Goal: Navigation & Orientation: Find specific page/section

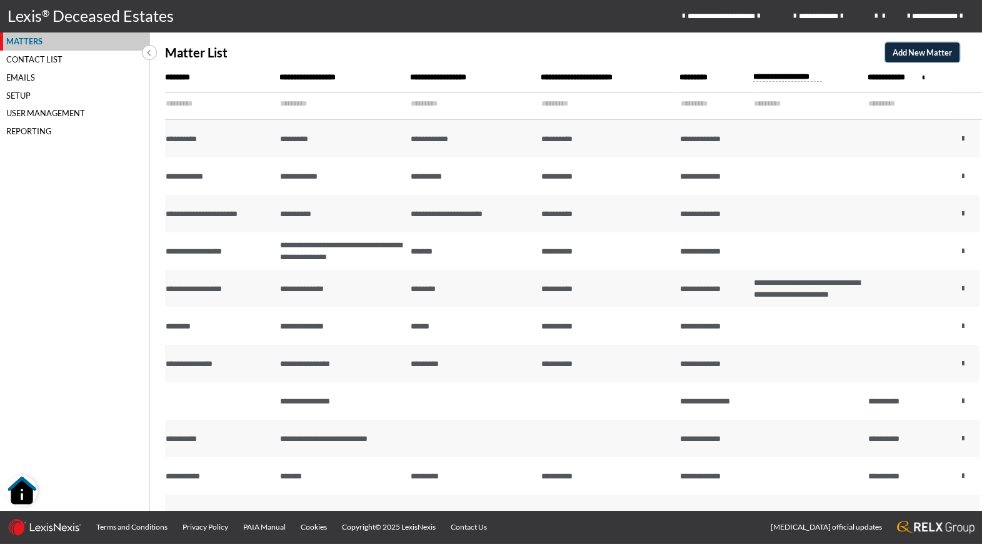
click at [919, 50] on span "Add New Matter" at bounding box center [921, 52] width 59 height 10
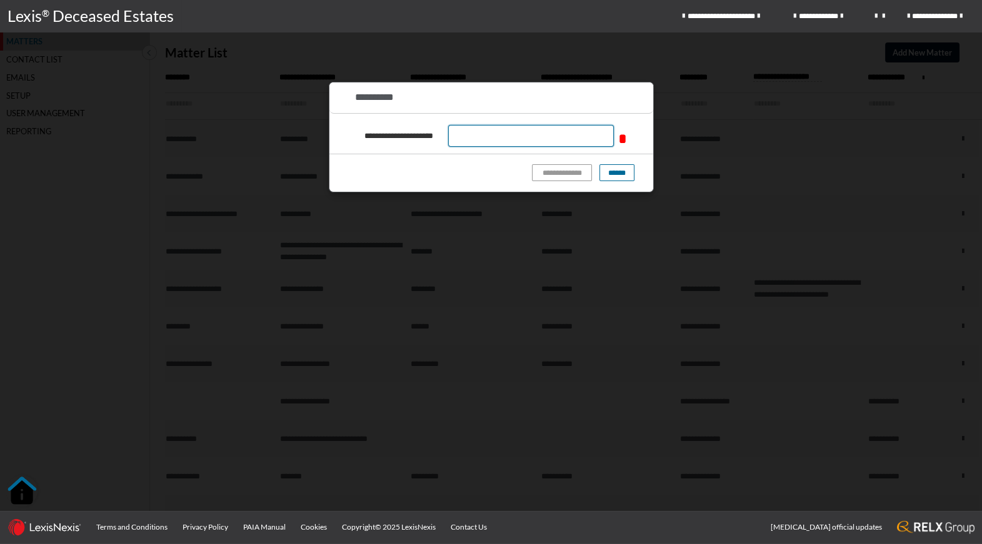
click at [562, 137] on input "text" at bounding box center [531, 136] width 166 height 22
click at [617, 171] on button "******" at bounding box center [616, 172] width 35 height 17
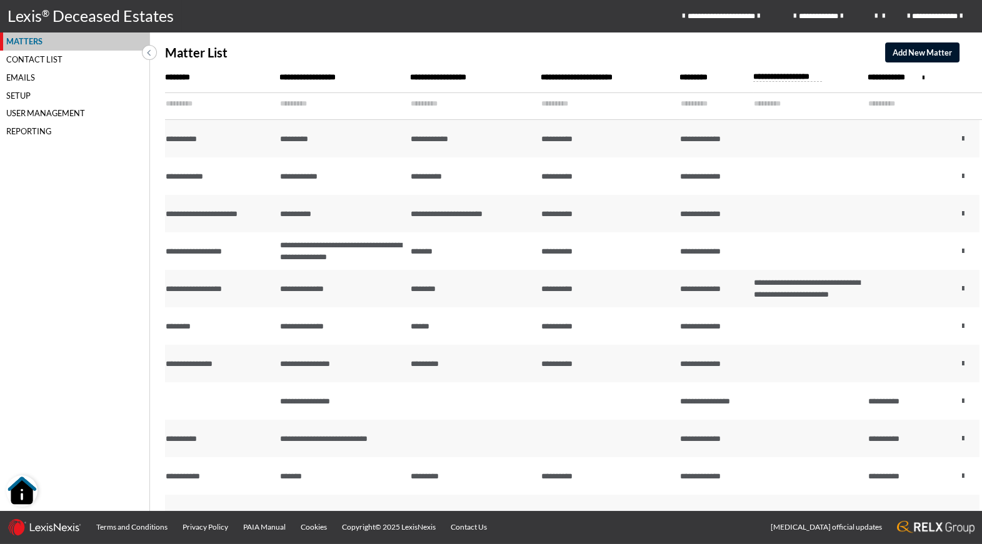
click at [34, 117] on div "User Management" at bounding box center [74, 113] width 149 height 18
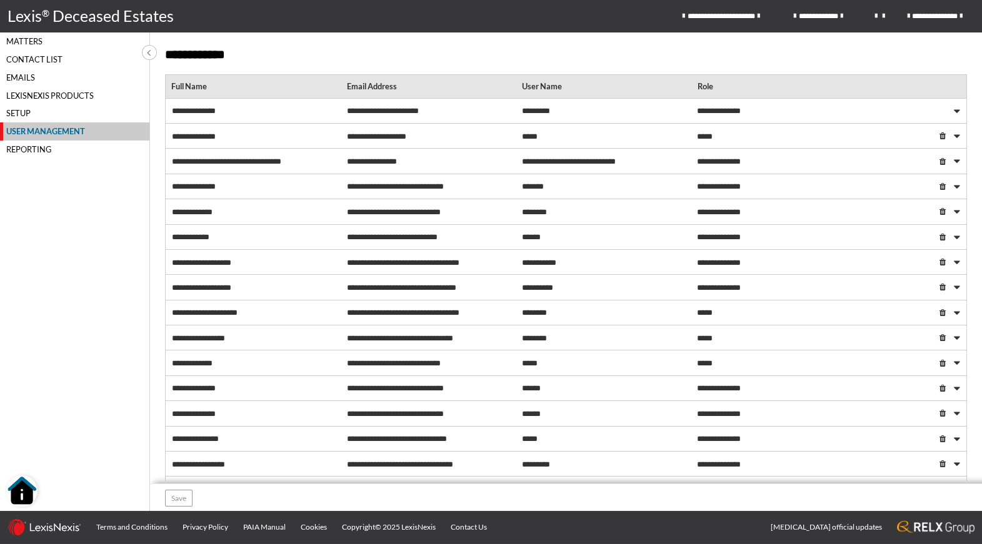
click at [15, 92] on div "LexisNexis Products" at bounding box center [74, 95] width 149 height 18
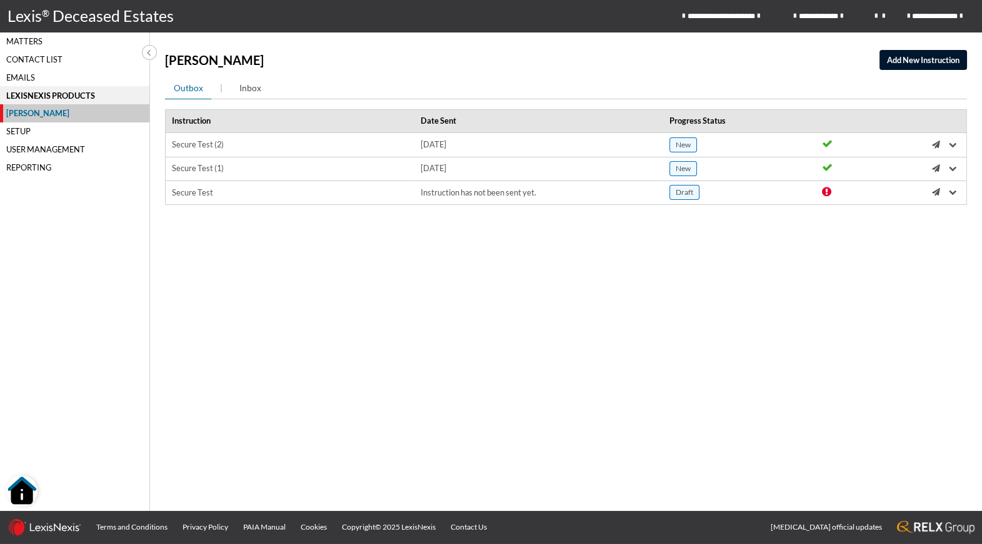
click at [27, 44] on div "Matters" at bounding box center [74, 41] width 149 height 18
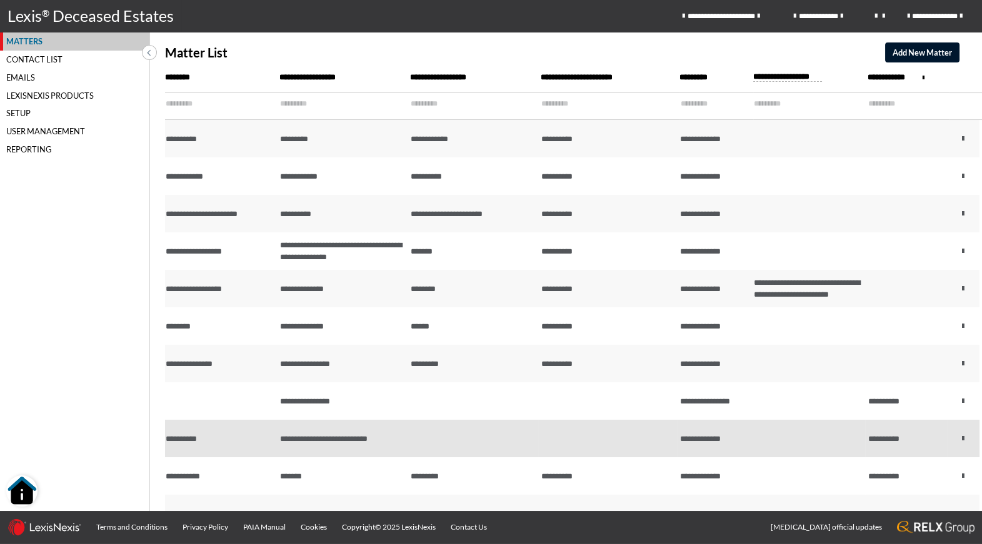
click at [349, 445] on td "**********" at bounding box center [342, 438] width 131 height 37
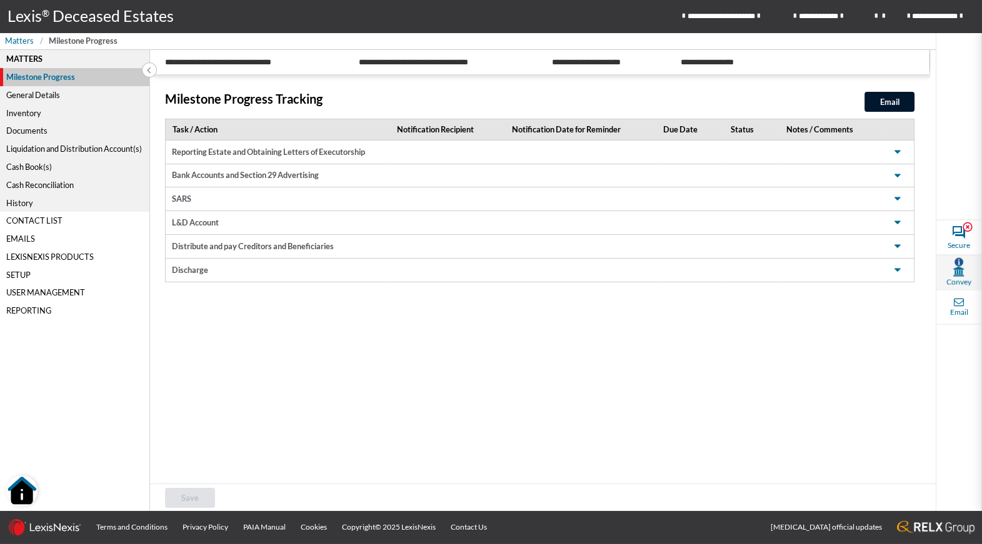
click at [955, 272] on icon at bounding box center [958, 271] width 11 height 10
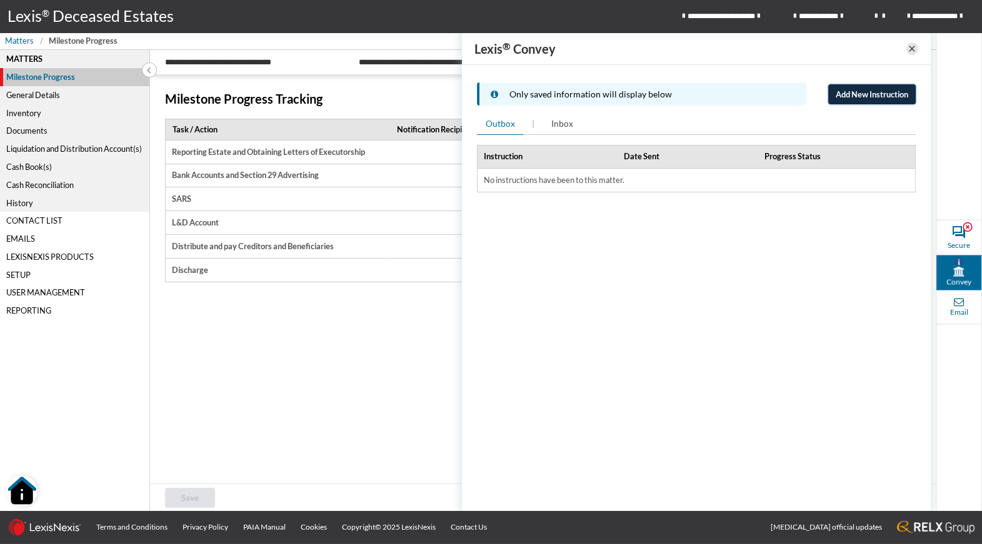
click at [863, 93] on span "Add New Instruction" at bounding box center [871, 94] width 72 height 10
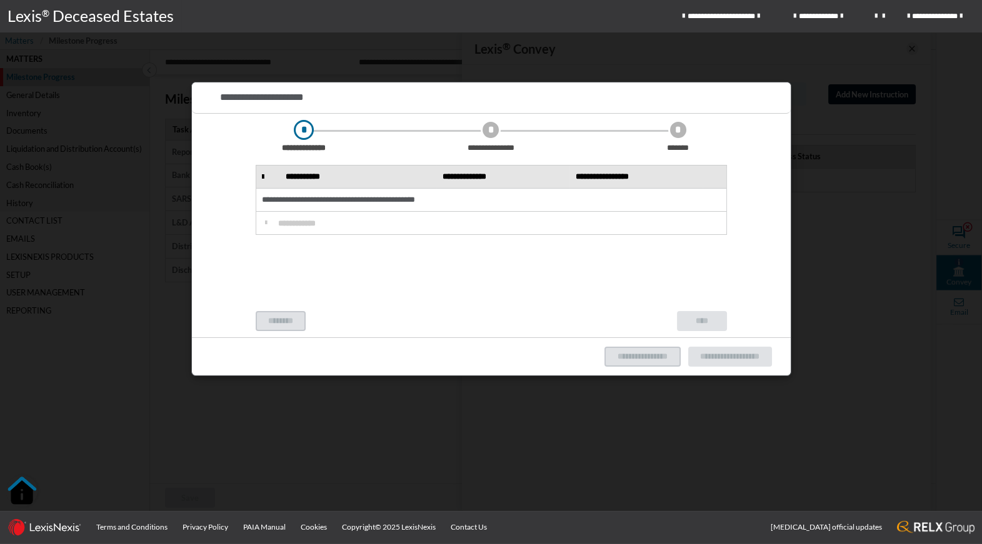
click at [418, 199] on div "**********" at bounding box center [491, 199] width 458 height 15
drag, startPoint x: 465, startPoint y: 200, endPoint x: 434, endPoint y: 201, distance: 31.9
click at [465, 200] on div "**********" at bounding box center [491, 199] width 458 height 15
click at [309, 278] on section "**********" at bounding box center [491, 233] width 561 height 156
click at [296, 329] on div "******** ****" at bounding box center [491, 321] width 561 height 20
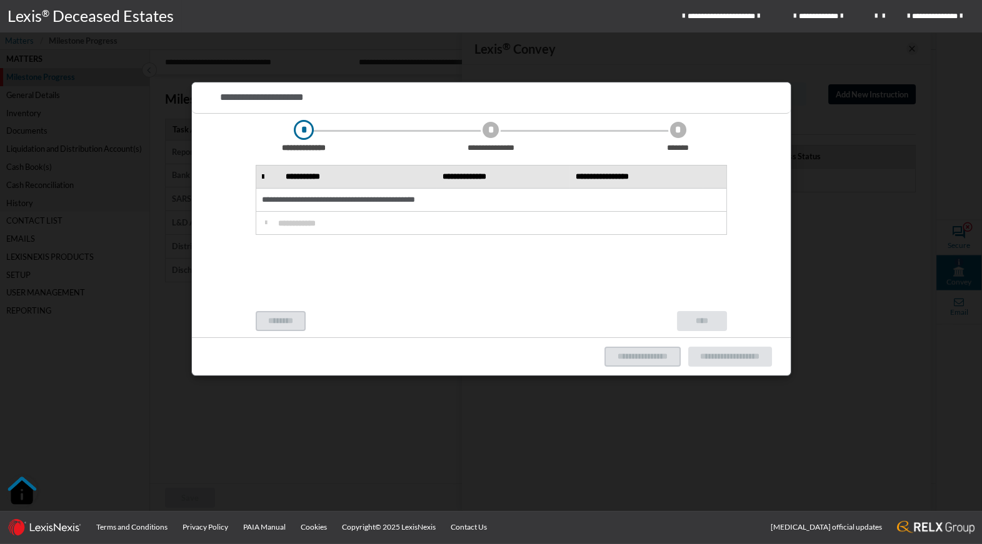
drag, startPoint x: 669, startPoint y: 360, endPoint x: 686, endPoint y: 327, distance: 36.9
click at [677, 354] on div "**********" at bounding box center [687, 357] width 167 height 20
drag, startPoint x: 687, startPoint y: 326, endPoint x: 740, endPoint y: 376, distance: 73.4
click at [694, 335] on section "**********" at bounding box center [491, 226] width 599 height 224
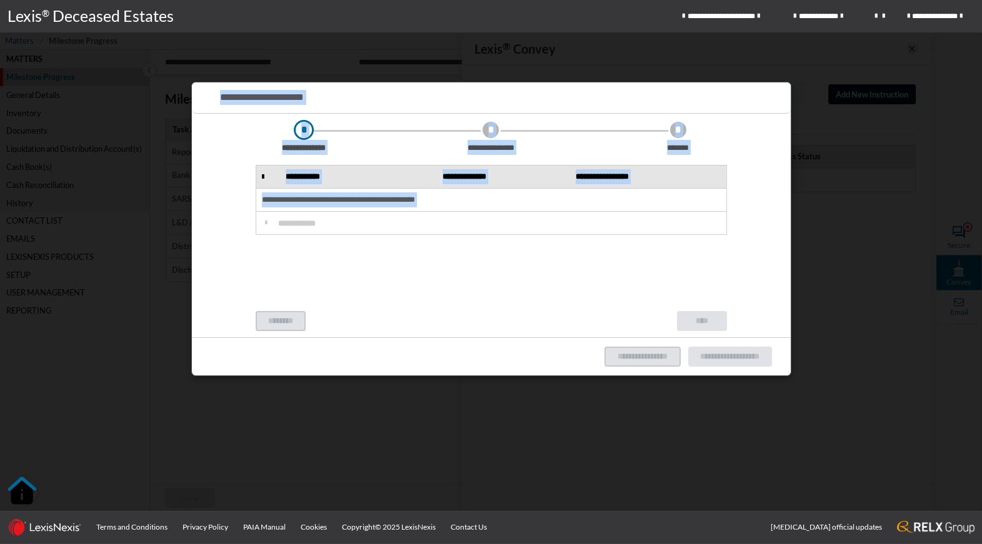
drag, startPoint x: 741, startPoint y: 377, endPoint x: 768, endPoint y: 365, distance: 29.7
click at [746, 374] on div "**********" at bounding box center [491, 272] width 982 height 544
click at [858, 341] on div at bounding box center [491, 272] width 982 height 544
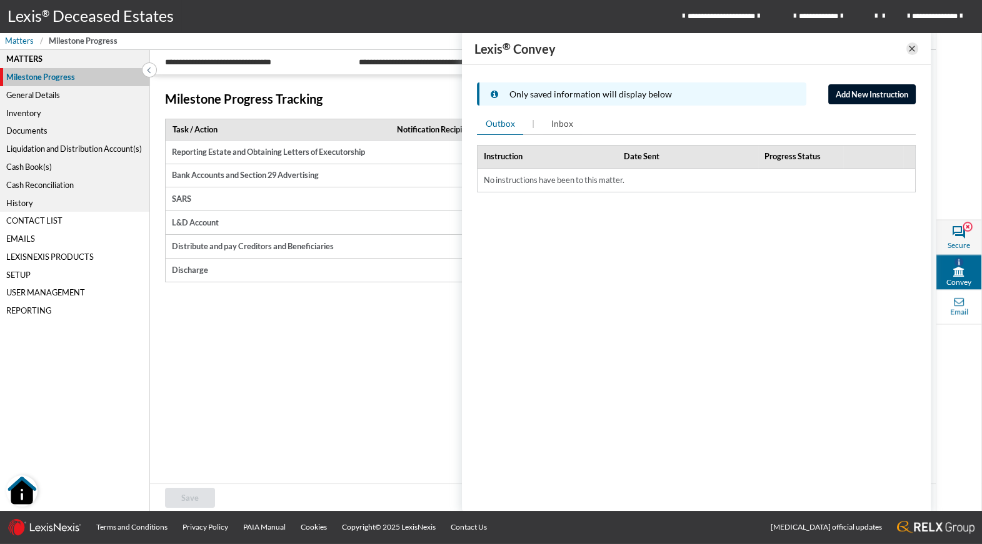
click at [963, 238] on icon at bounding box center [958, 232] width 15 height 22
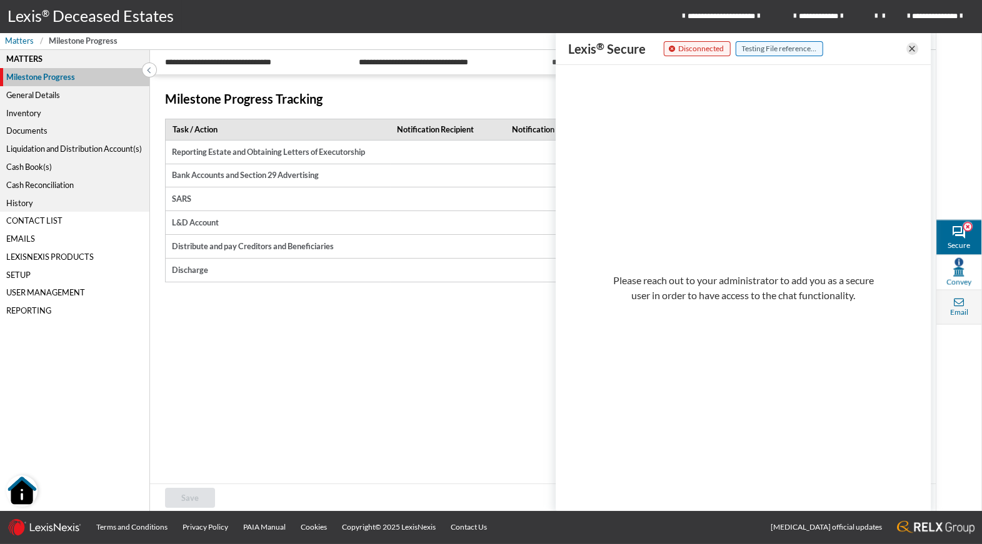
click at [962, 309] on span "Email" at bounding box center [959, 312] width 18 height 11
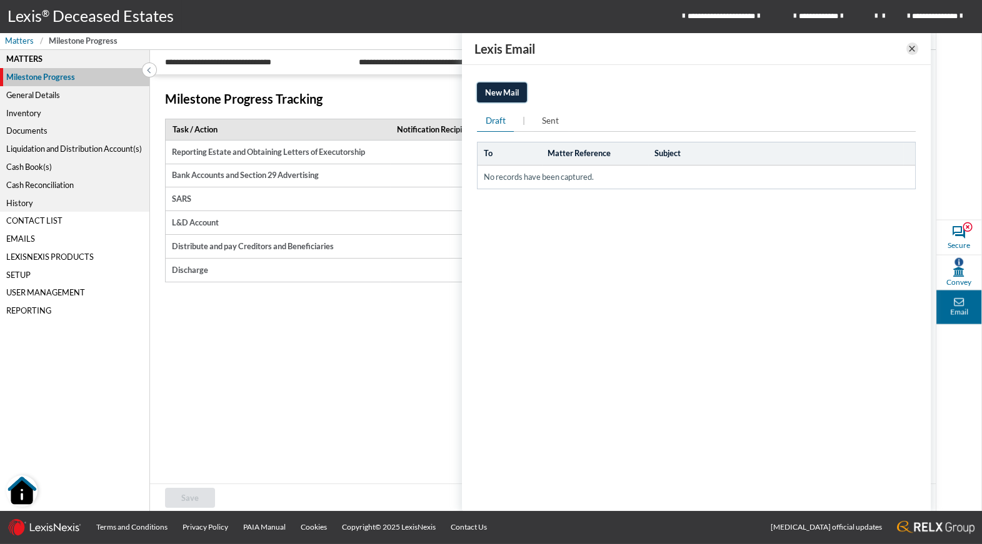
click at [498, 88] on span "New Mail" at bounding box center [502, 92] width 34 height 10
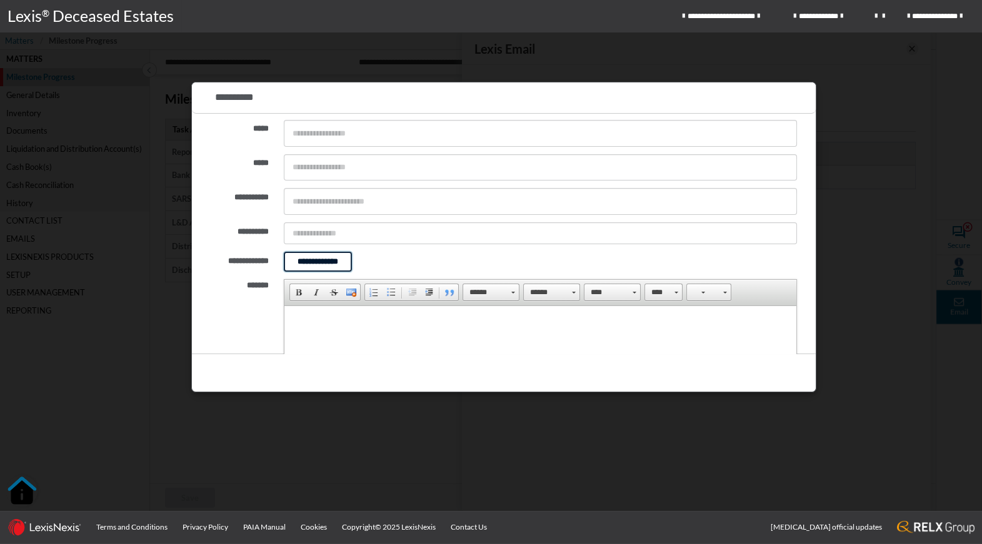
click at [332, 261] on span "**********" at bounding box center [317, 262] width 51 height 10
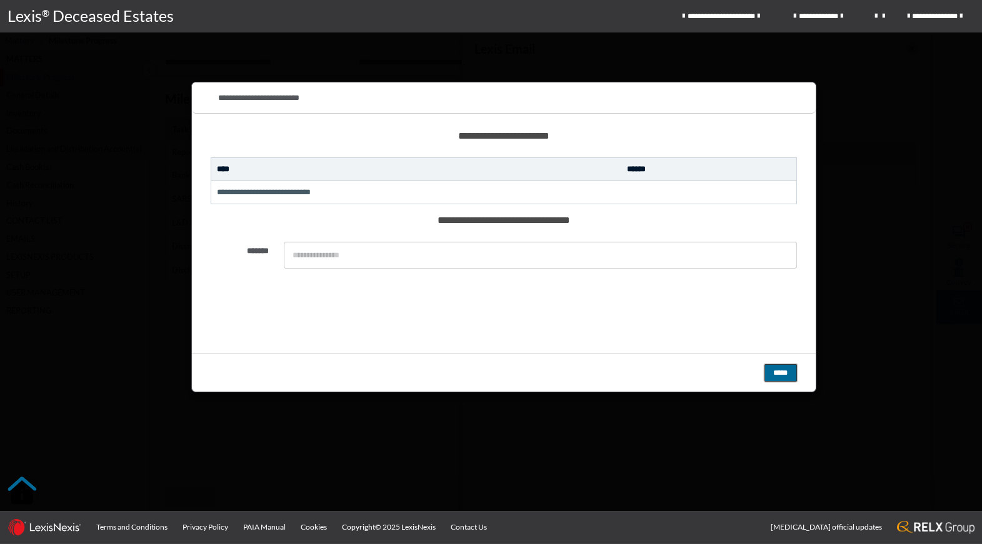
click at [777, 375] on button "*****" at bounding box center [780, 372] width 32 height 17
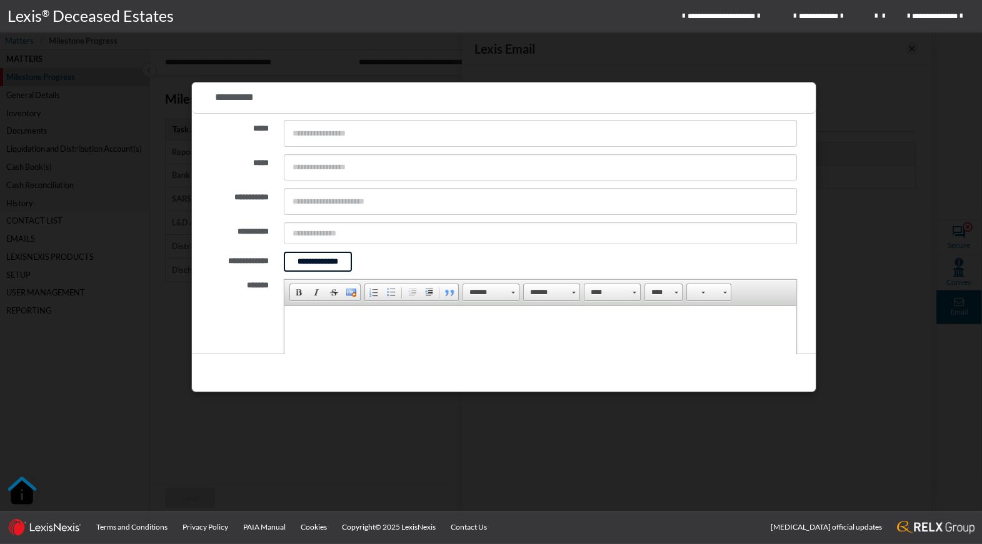
scroll to position [129, 0]
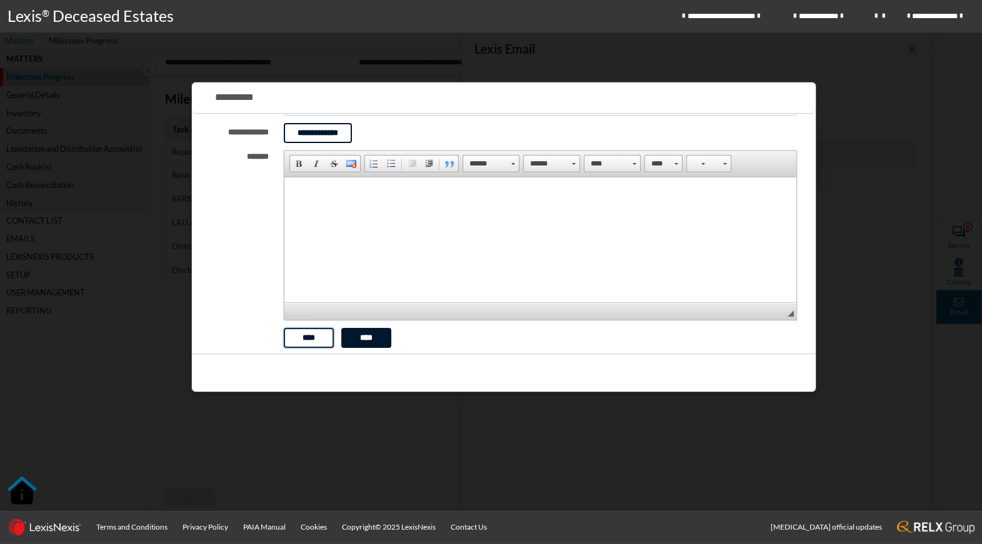
click at [316, 341] on span "****" at bounding box center [309, 338] width 17 height 10
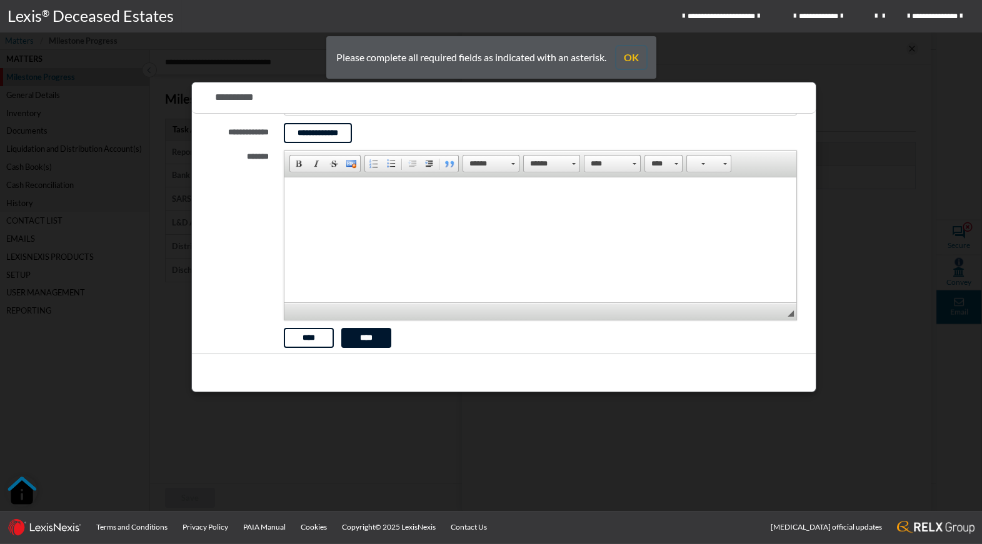
drag, startPoint x: 634, startPoint y: 56, endPoint x: 613, endPoint y: 70, distance: 25.3
click at [634, 56] on button "OK" at bounding box center [631, 57] width 30 height 22
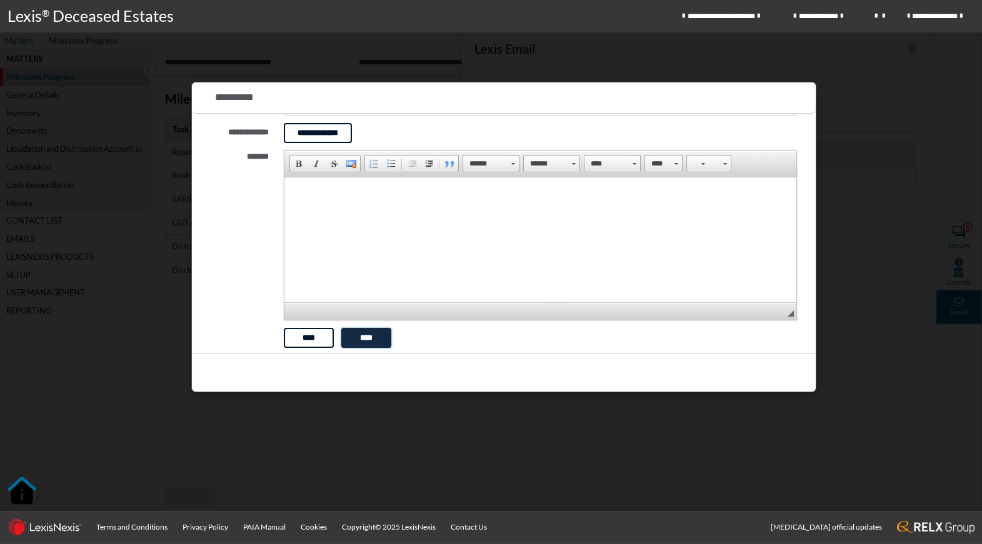
click at [386, 340] on button "****" at bounding box center [366, 338] width 50 height 20
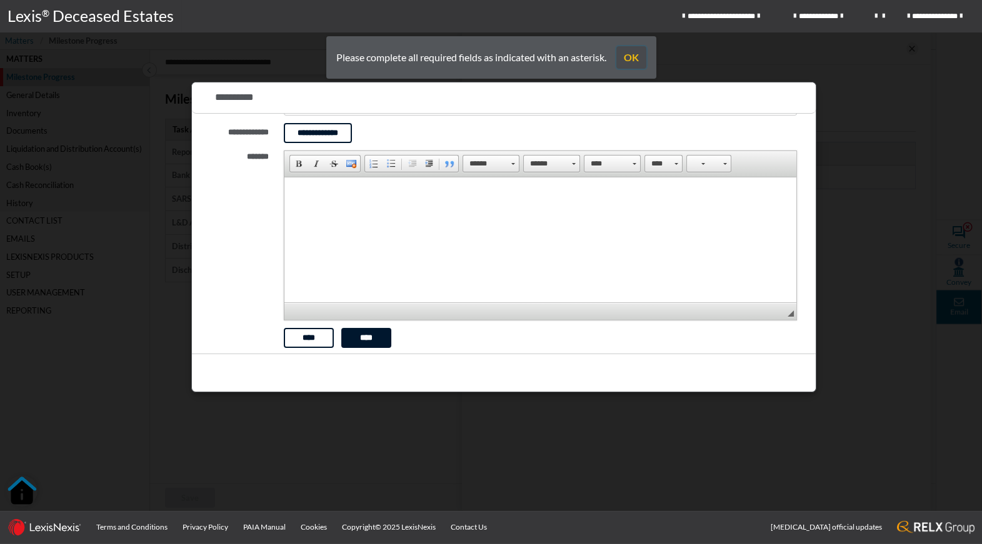
click at [634, 58] on button "OK" at bounding box center [631, 57] width 30 height 22
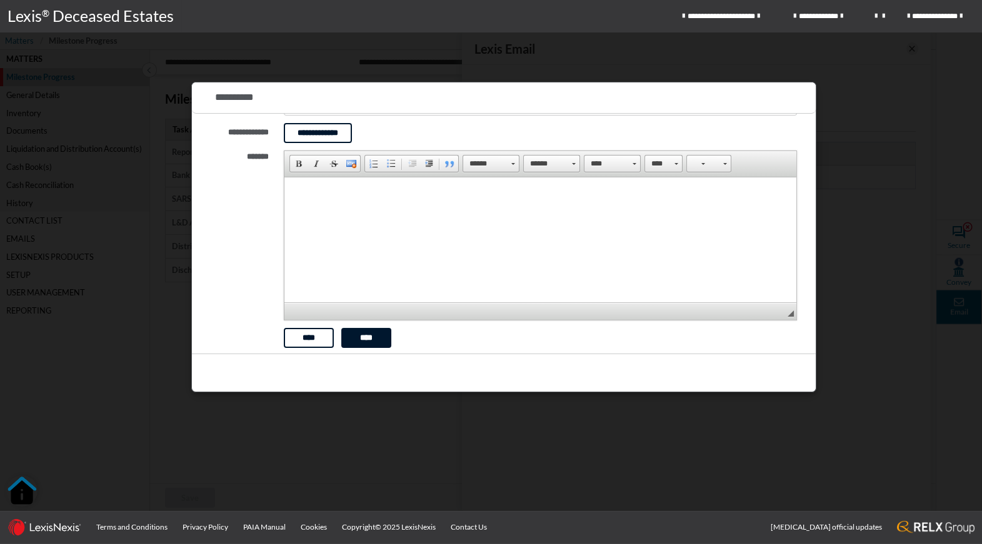
scroll to position [0, 0]
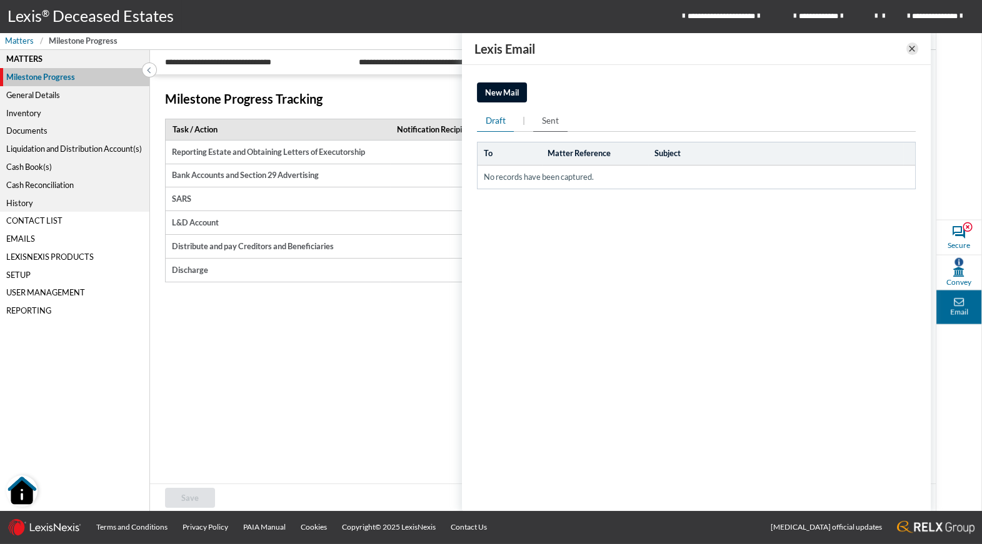
click at [549, 119] on span "Sent" at bounding box center [550, 120] width 17 height 12
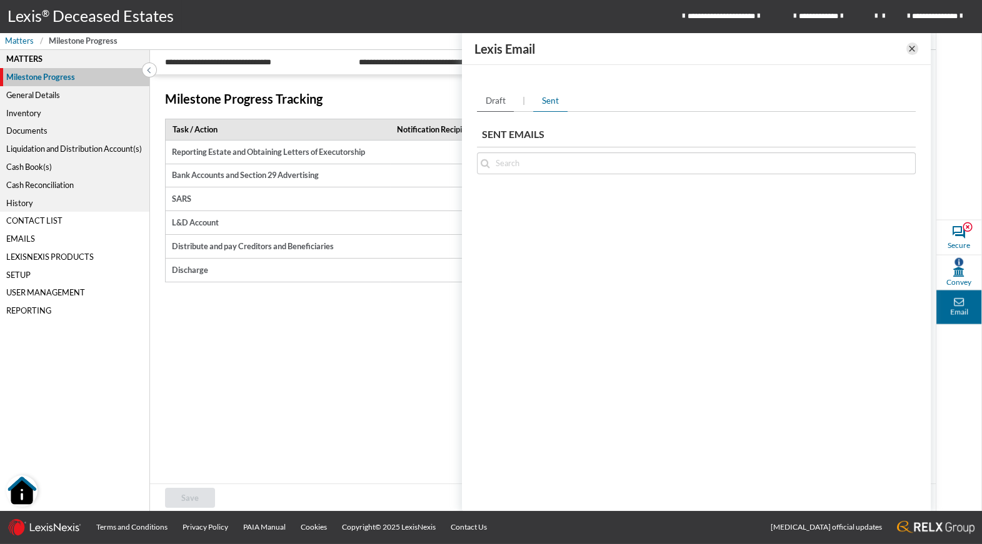
click at [494, 104] on span "Draft" at bounding box center [495, 100] width 20 height 12
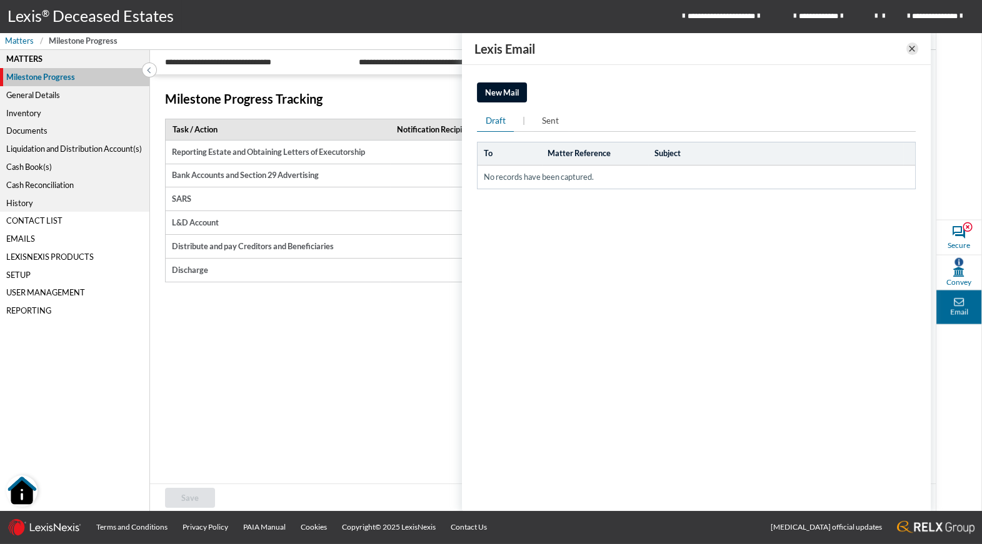
click at [907, 48] on icon at bounding box center [912, 48] width 10 height 15
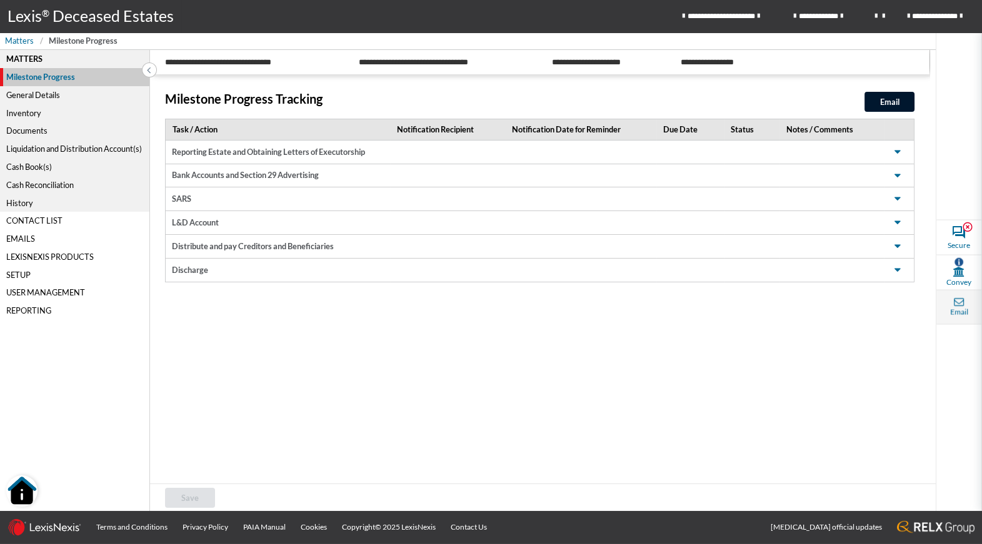
click at [966, 316] on span "Email" at bounding box center [959, 312] width 18 height 11
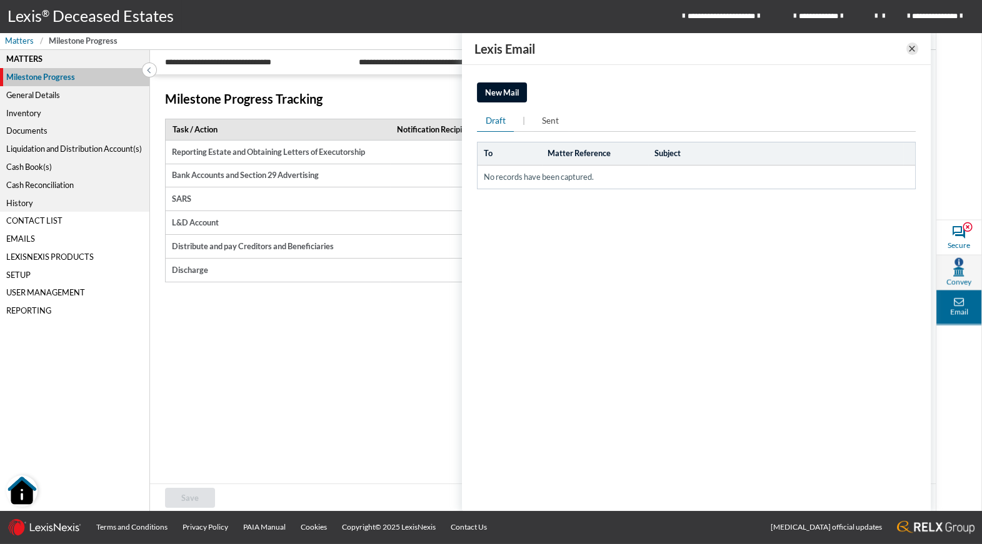
click at [966, 266] on span "Convey" at bounding box center [958, 272] width 45 height 35
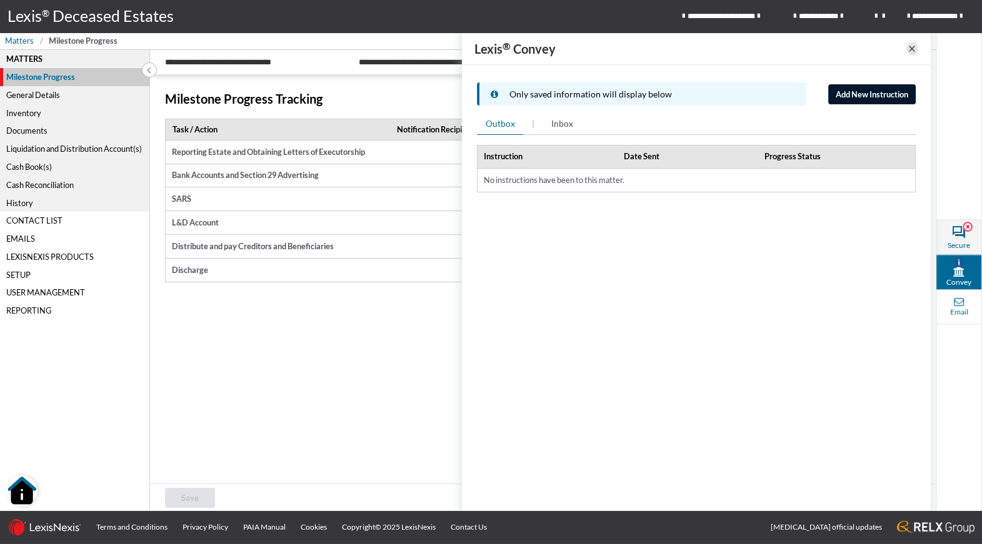
click at [968, 247] on span "Secure" at bounding box center [958, 244] width 22 height 11
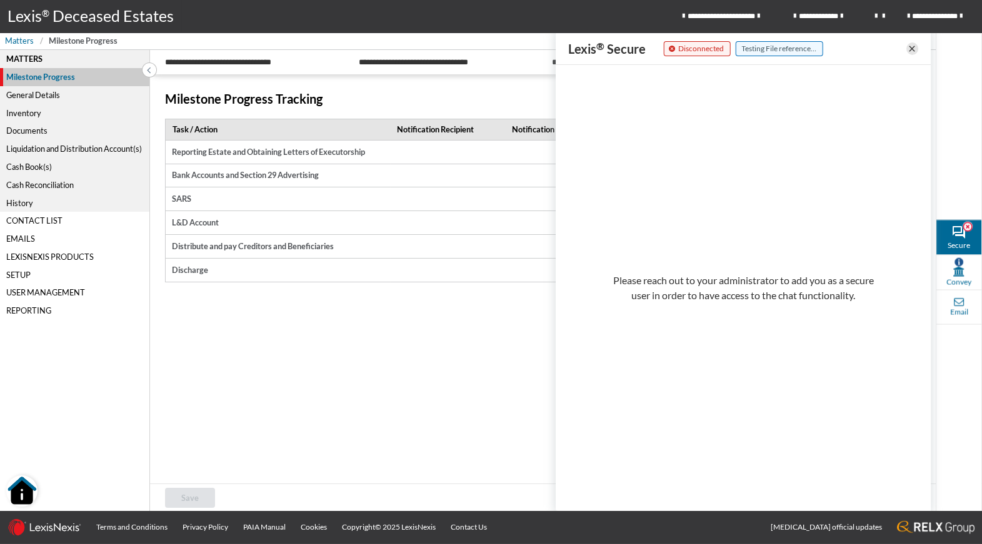
click at [463, 335] on div "Milestone Progress Tracking Email Task / Action Notification Recipient Notifica…" at bounding box center [539, 281] width 779 height 408
click at [910, 48] on icon at bounding box center [912, 48] width 10 height 15
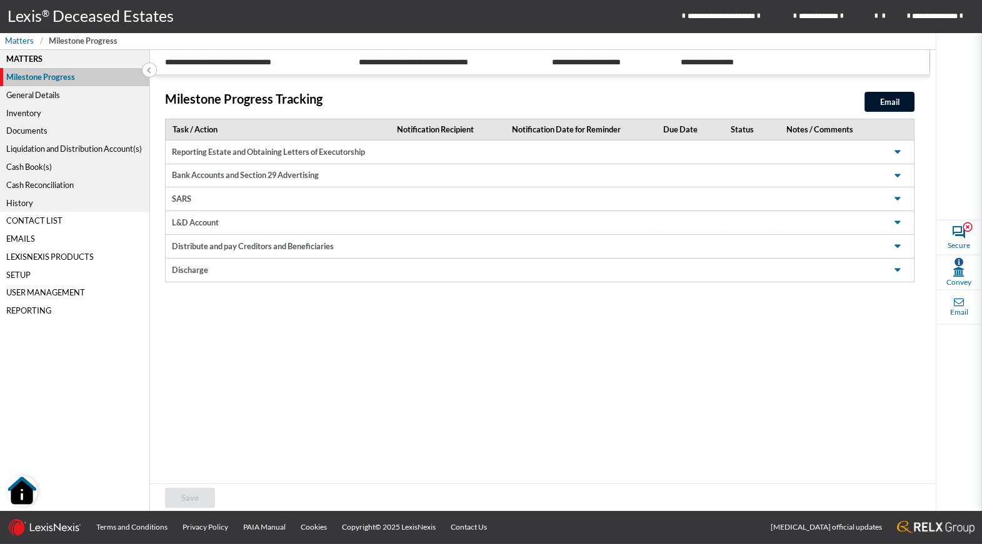
click at [72, 76] on div "Milestone Progress" at bounding box center [75, 77] width 150 height 18
click at [367, 158] on td "Reporting Estate and Obtaining Letters of Executorship" at bounding box center [278, 153] width 224 height 24
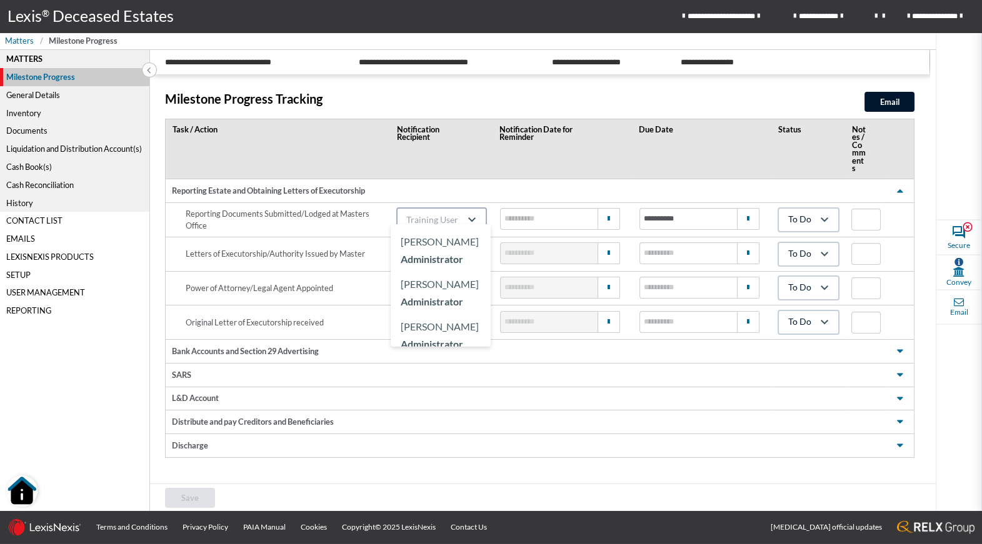
click at [470, 212] on icon "Search for option" at bounding box center [471, 219] width 15 height 15
click at [38, 132] on div "Documents" at bounding box center [74, 131] width 149 height 18
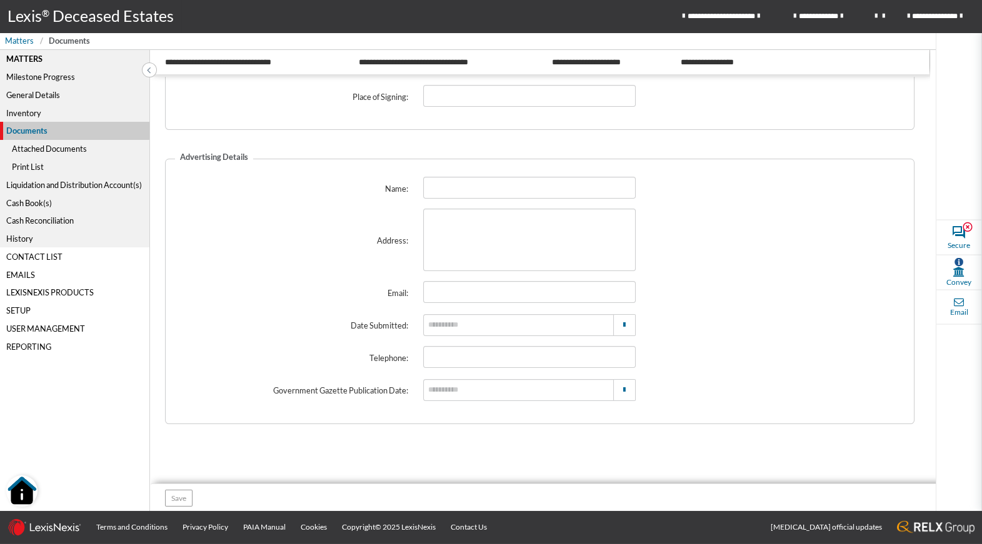
scroll to position [300, 0]
click at [21, 149] on div "Attached Documents" at bounding box center [74, 149] width 149 height 18
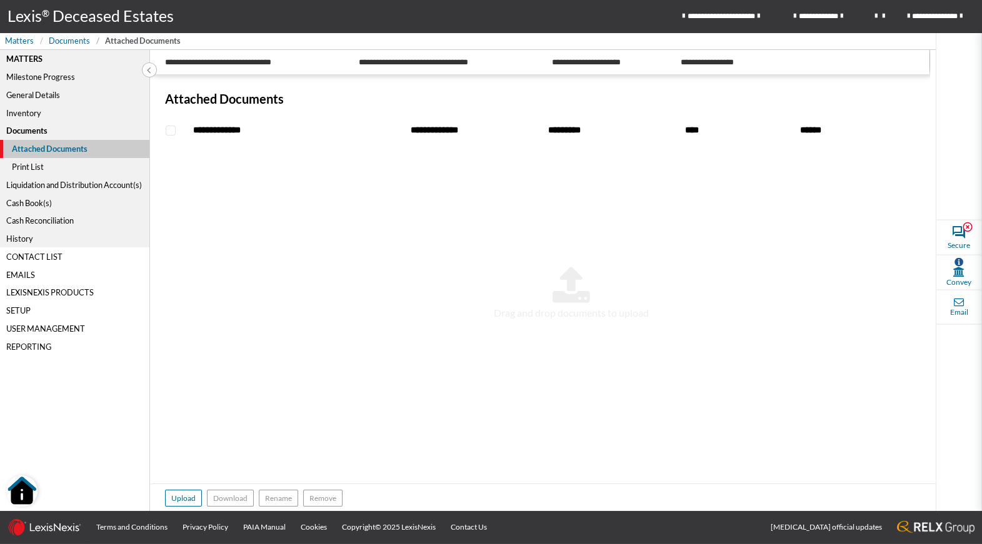
click at [28, 166] on div "Print List" at bounding box center [74, 167] width 149 height 18
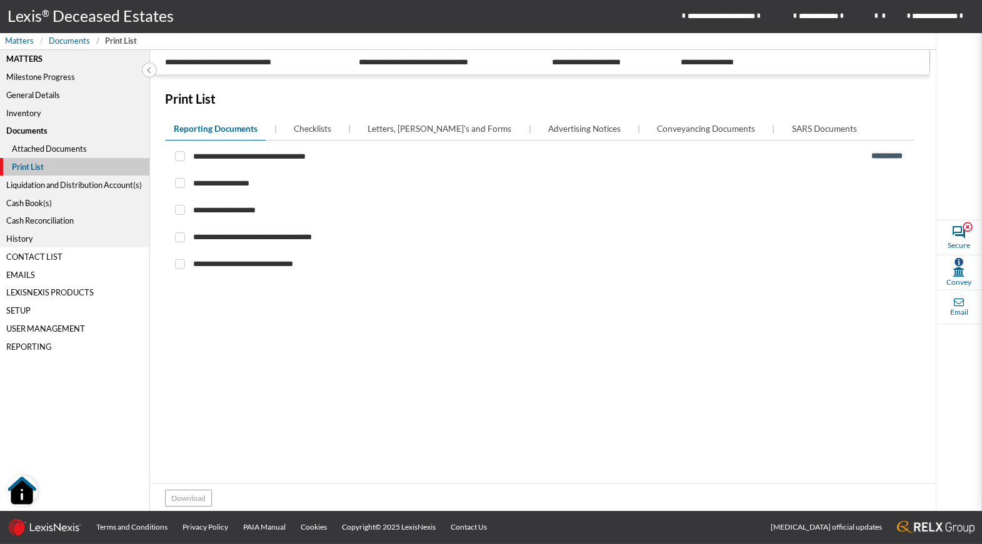
click at [67, 182] on div "Liquidation and Distribution Account(s)" at bounding box center [74, 185] width 149 height 18
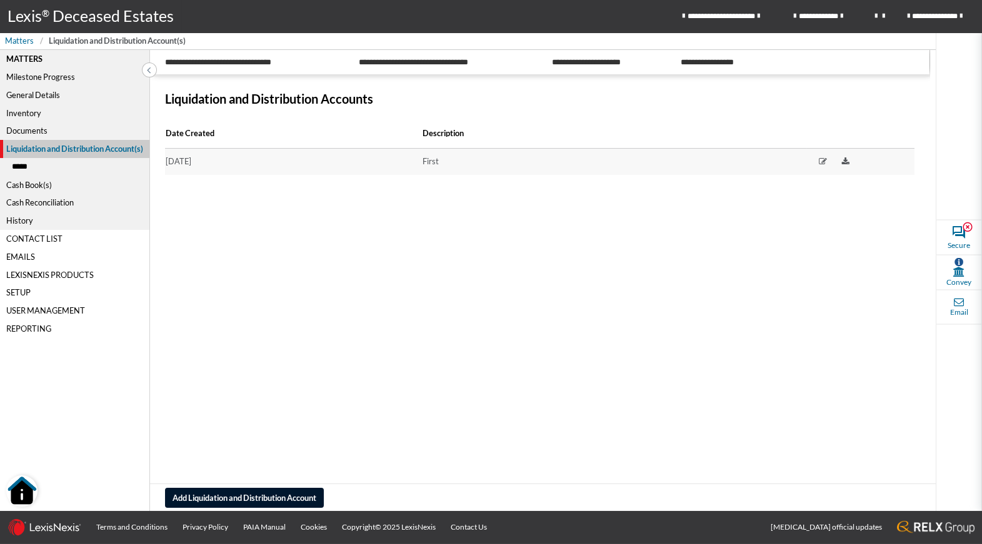
click at [35, 191] on div "Cash Book(s)" at bounding box center [74, 185] width 149 height 18
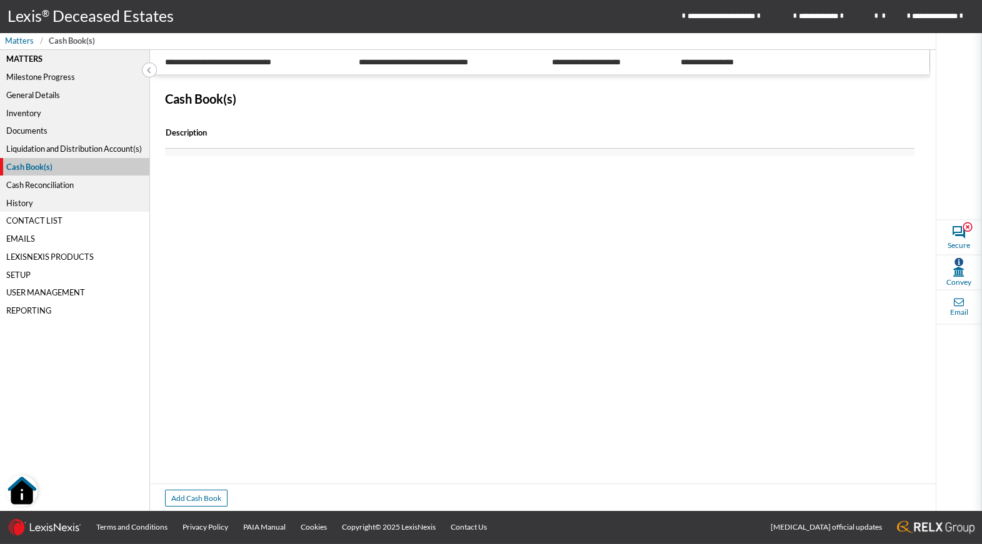
click at [32, 207] on div "History" at bounding box center [74, 203] width 149 height 18
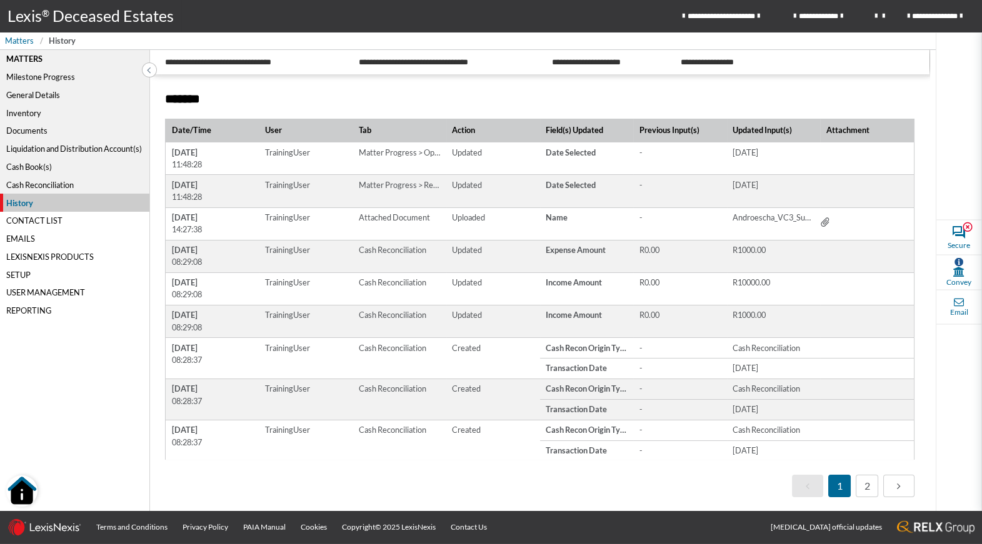
click at [391, 155] on span "Matter Progress > Opened Estate Late Banking Account" at bounding box center [399, 152] width 94 height 20
drag, startPoint x: 392, startPoint y: 237, endPoint x: 390, endPoint y: 225, distance: 11.9
click at [392, 236] on td "Attached Document" at bounding box center [399, 224] width 94 height 32
drag, startPoint x: 379, startPoint y: 155, endPoint x: 395, endPoint y: 152, distance: 15.9
click at [379, 155] on span "Matter Progress > Opened Estate Late Banking Account" at bounding box center [399, 152] width 94 height 20
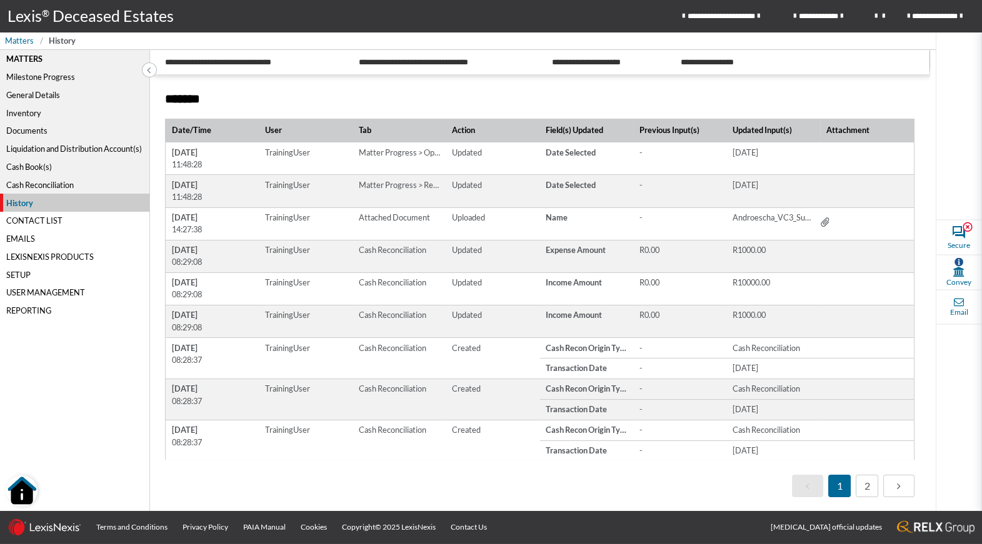
click at [429, 155] on span "Matter Progress > Opened Estate Late Banking Account" at bounding box center [399, 152] width 94 height 20
drag, startPoint x: 371, startPoint y: 161, endPoint x: 375, endPoint y: 171, distance: 10.7
click at [373, 164] on td "Matter Progress > Opened Estate Late Banking Account" at bounding box center [399, 158] width 94 height 32
drag, startPoint x: 369, startPoint y: 187, endPoint x: 472, endPoint y: 199, distance: 103.2
click at [383, 189] on span "Matter Progress > Reporting Documents Submitted Lodged At Masters Office" at bounding box center [399, 185] width 94 height 20
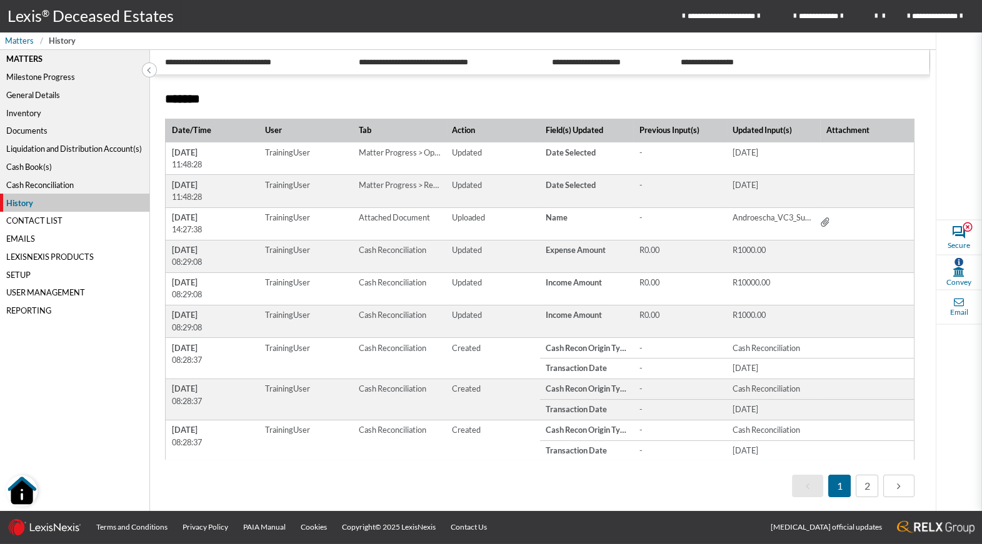
click at [388, 217] on span "Attached Document" at bounding box center [393, 218] width 83 height 20
click at [448, 136] on th "Action" at bounding box center [493, 131] width 94 height 24
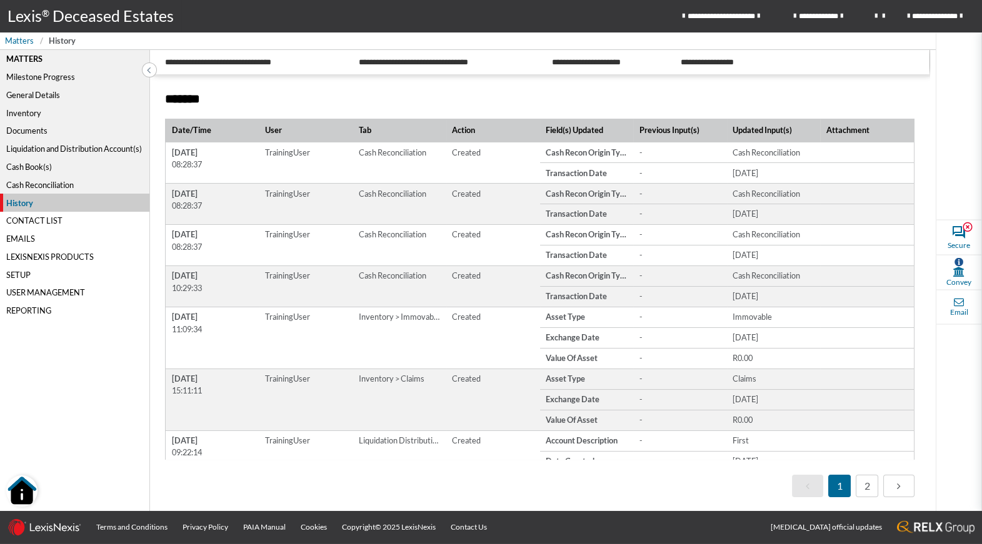
click at [449, 135] on th "Action" at bounding box center [493, 131] width 94 height 24
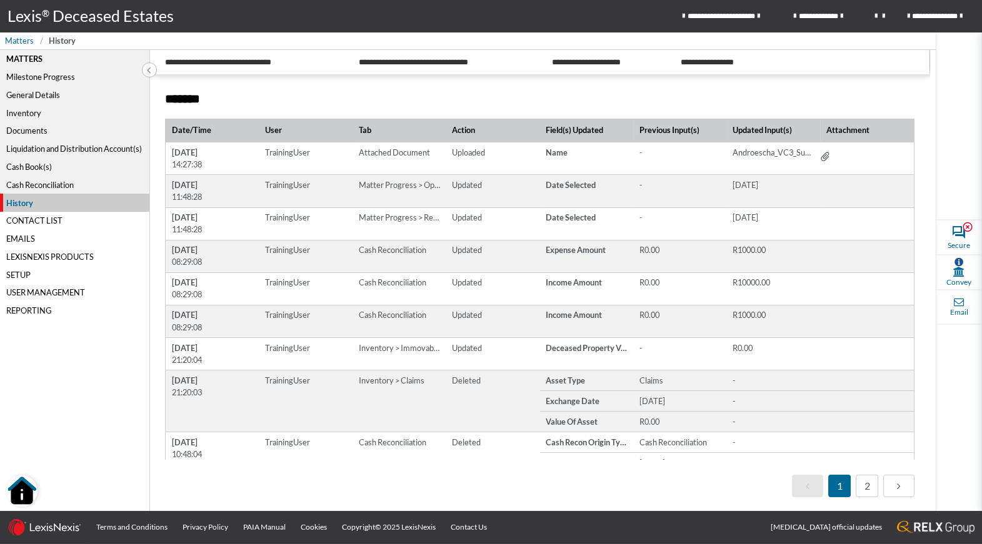
click at [473, 134] on span "Action" at bounding box center [486, 130] width 69 height 12
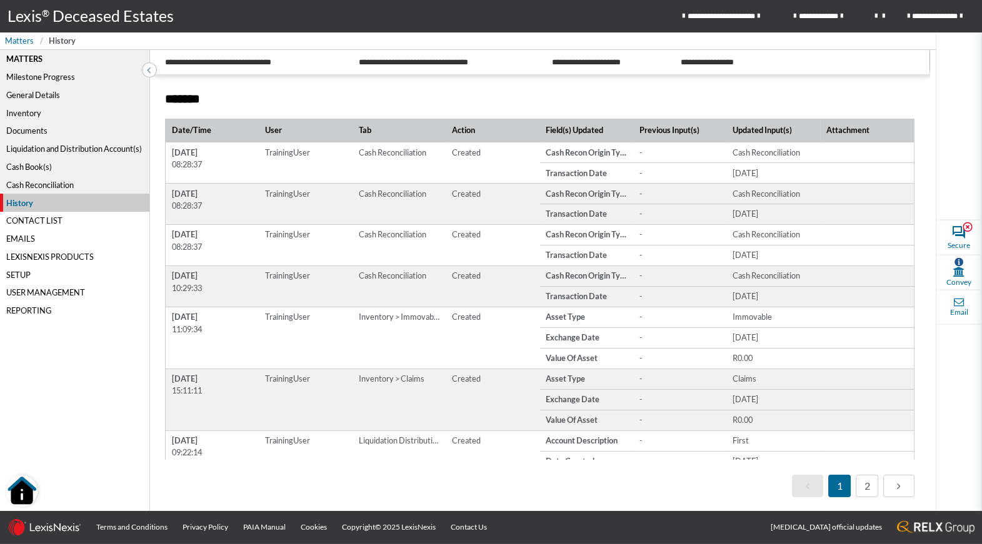
click at [367, 131] on span "Tab" at bounding box center [393, 130] width 69 height 12
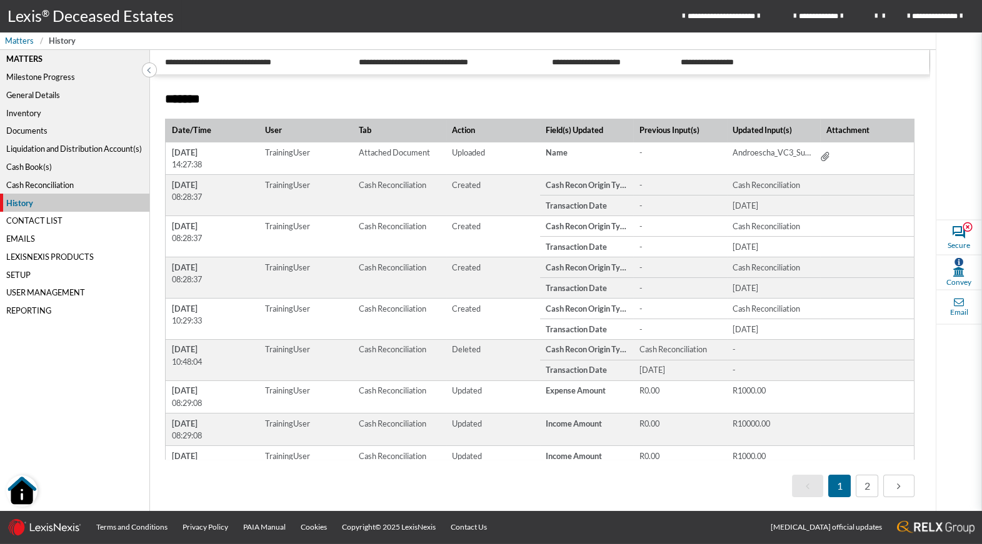
click at [275, 131] on span "User" at bounding box center [299, 130] width 69 height 12
click at [274, 132] on span "User" at bounding box center [299, 130] width 69 height 12
click at [362, 128] on span "Tab" at bounding box center [393, 130] width 69 height 12
click at [462, 129] on span "Action" at bounding box center [486, 130] width 69 height 12
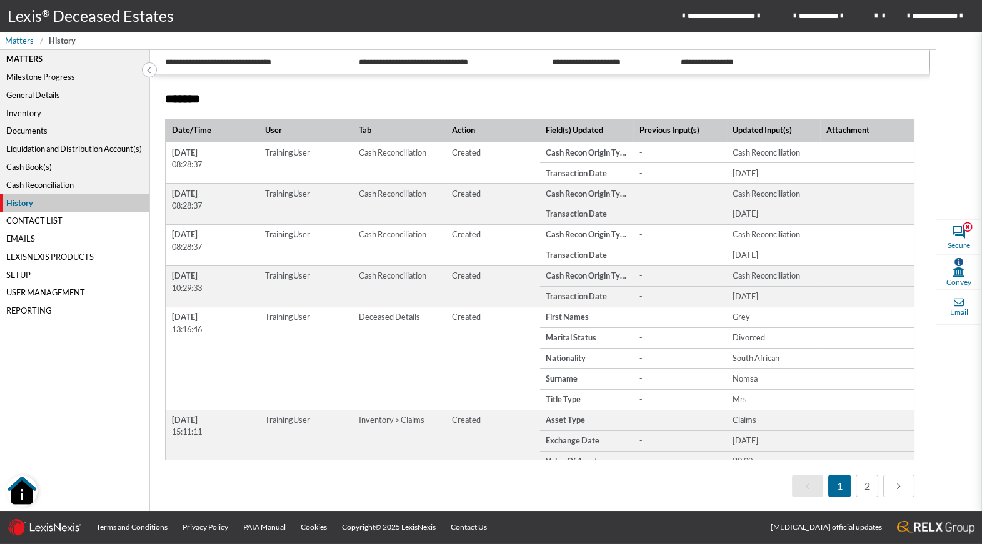
click at [463, 129] on span "Action" at bounding box center [486, 130] width 69 height 12
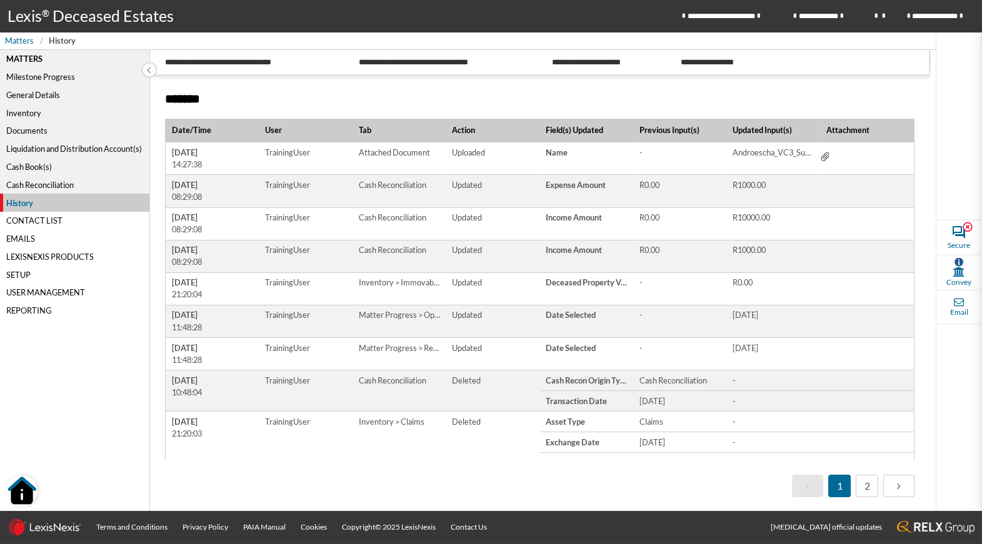
click at [585, 132] on span "Field(s) Updated" at bounding box center [583, 130] width 77 height 12
drag, startPoint x: 684, startPoint y: 134, endPoint x: 677, endPoint y: 134, distance: 7.5
click at [684, 134] on span "Previous Input(s)" at bounding box center [677, 130] width 77 height 12
drag, startPoint x: 674, startPoint y: 134, endPoint x: 746, endPoint y: 134, distance: 72.5
click at [681, 133] on span "Previous Input(s)" at bounding box center [677, 130] width 77 height 12
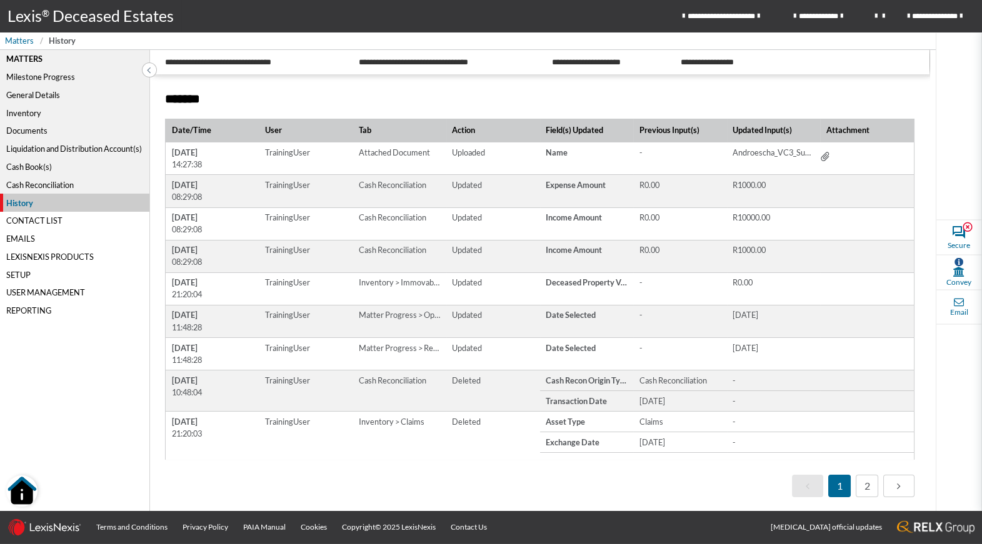
drag, startPoint x: 750, startPoint y: 134, endPoint x: 805, endPoint y: 134, distance: 55.0
click at [752, 134] on span "Updated Input(s)" at bounding box center [770, 130] width 77 height 12
click at [847, 134] on span "Attachment" at bounding box center [864, 130] width 77 height 12
click at [189, 132] on span "Date/Time" at bounding box center [206, 130] width 69 height 12
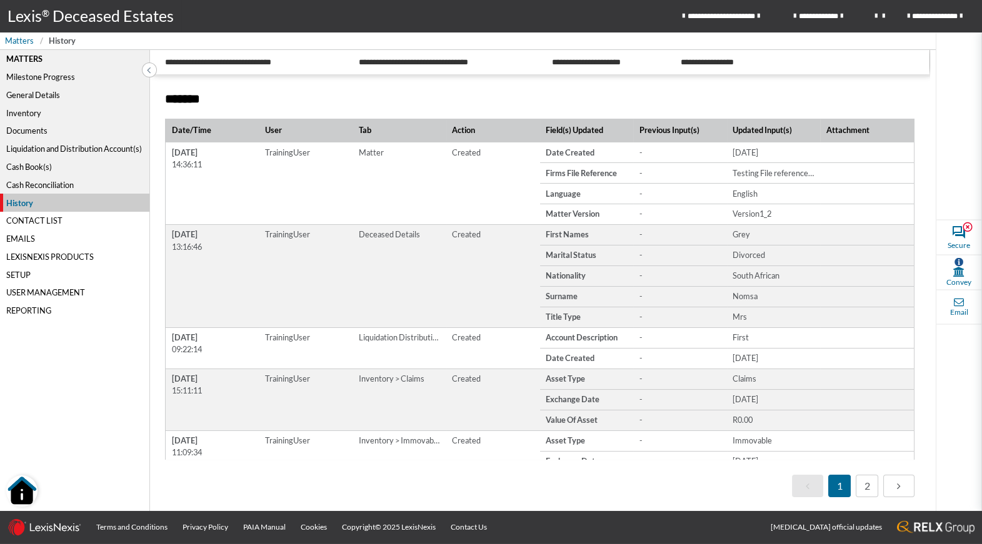
click at [189, 132] on span "Date/Time" at bounding box center [206, 130] width 69 height 12
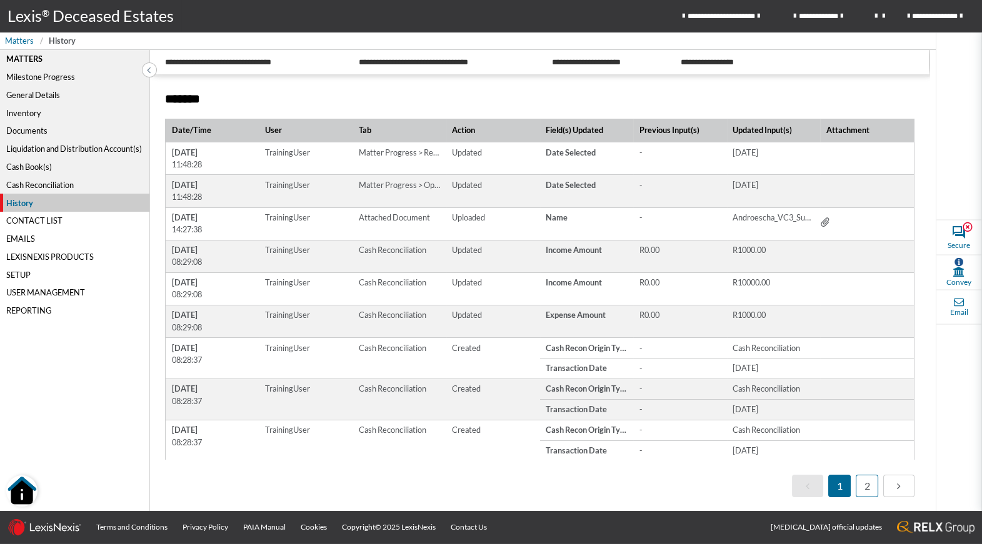
click at [863, 487] on link "2" at bounding box center [866, 486] width 22 height 22
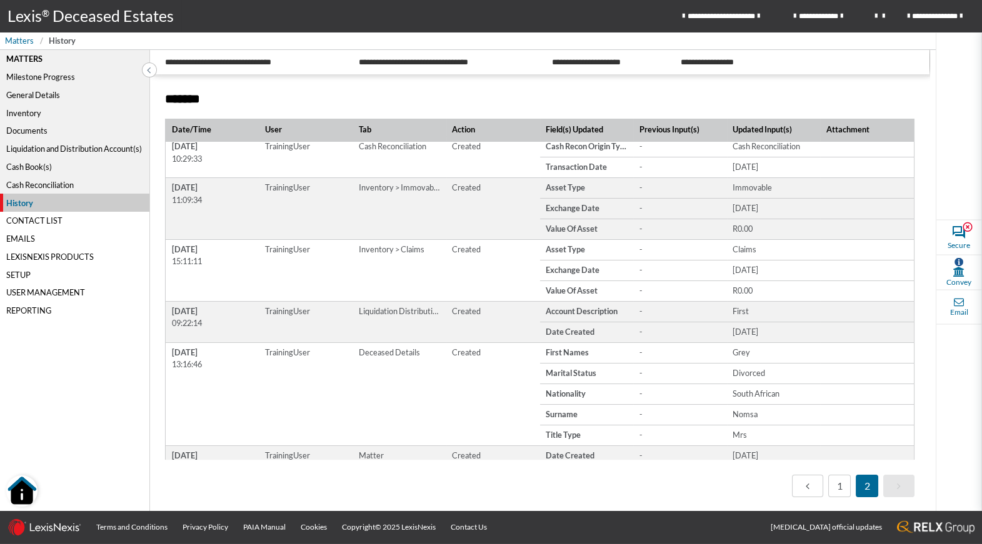
scroll to position [177, 0]
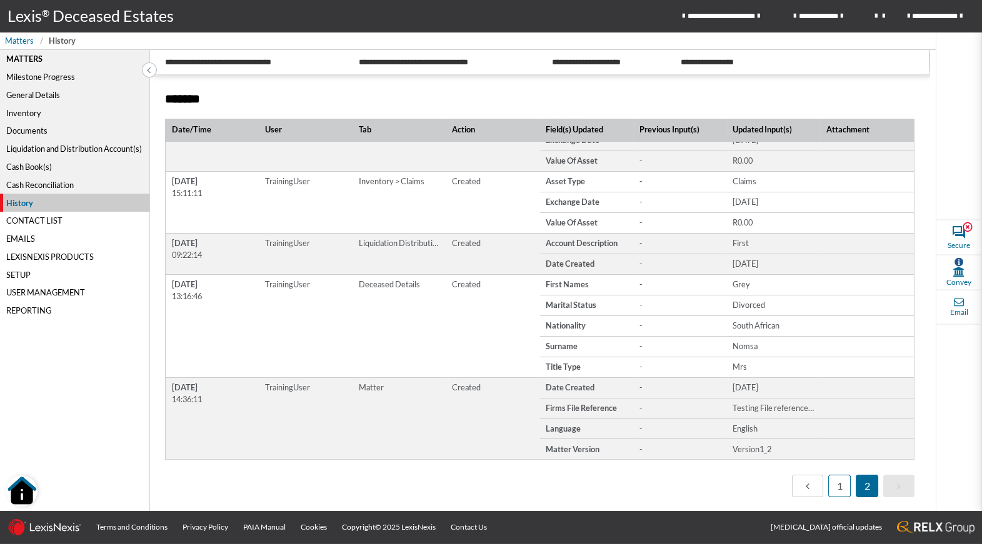
click at [842, 489] on link "1" at bounding box center [839, 486] width 22 height 22
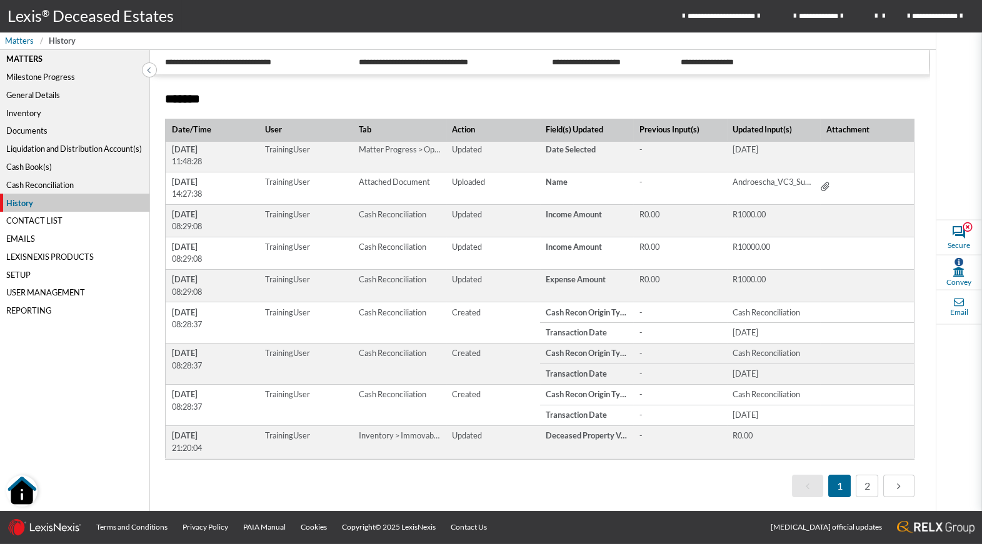
scroll to position [34, 0]
click at [948, 306] on span "Email" at bounding box center [958, 307] width 45 height 35
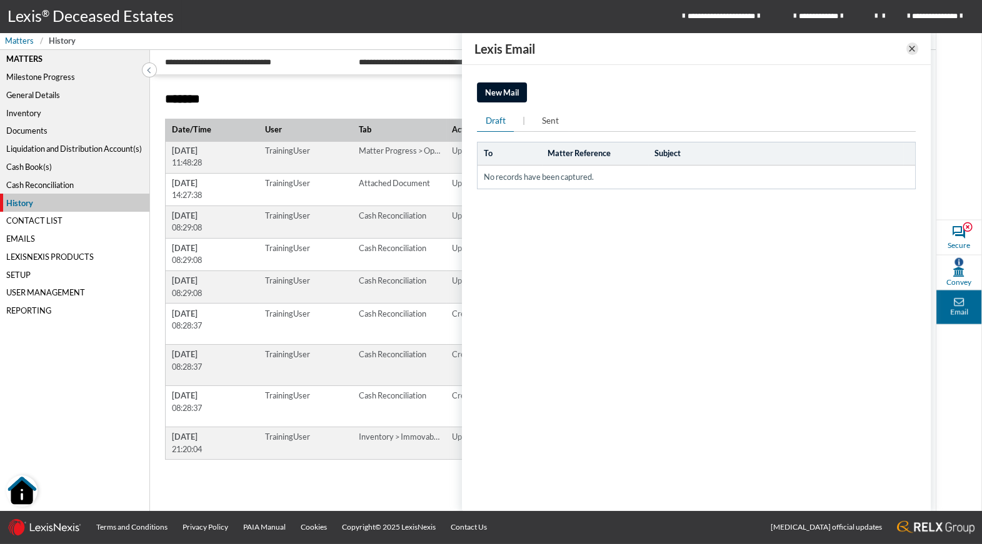
click at [913, 50] on icon at bounding box center [912, 48] width 10 height 15
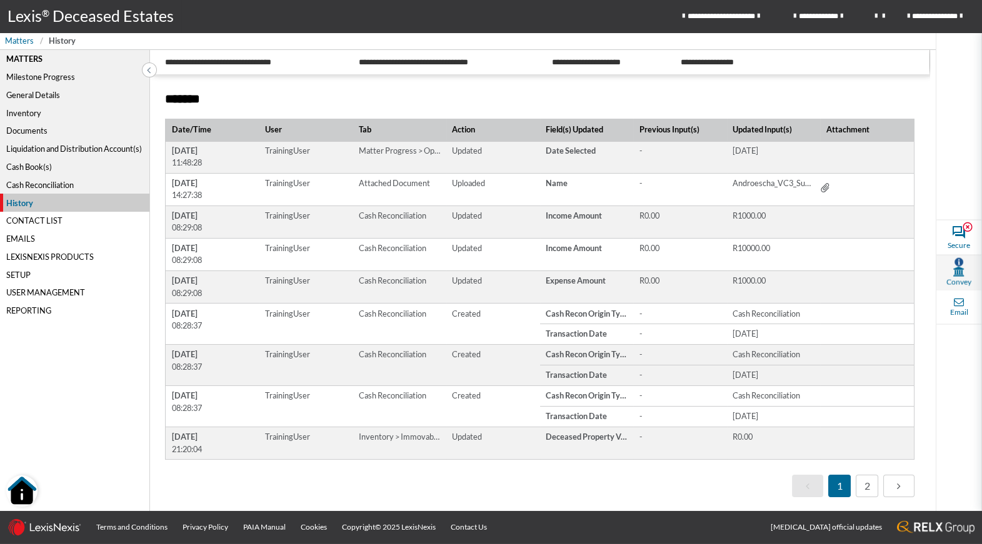
click at [962, 267] on icon at bounding box center [958, 271] width 11 height 10
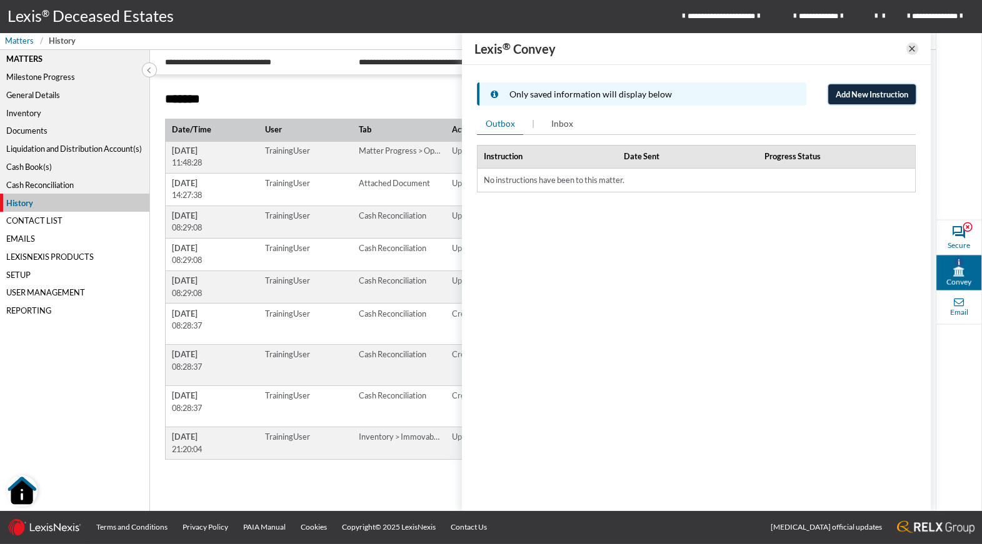
click at [884, 95] on span "Add New Instruction" at bounding box center [871, 94] width 72 height 10
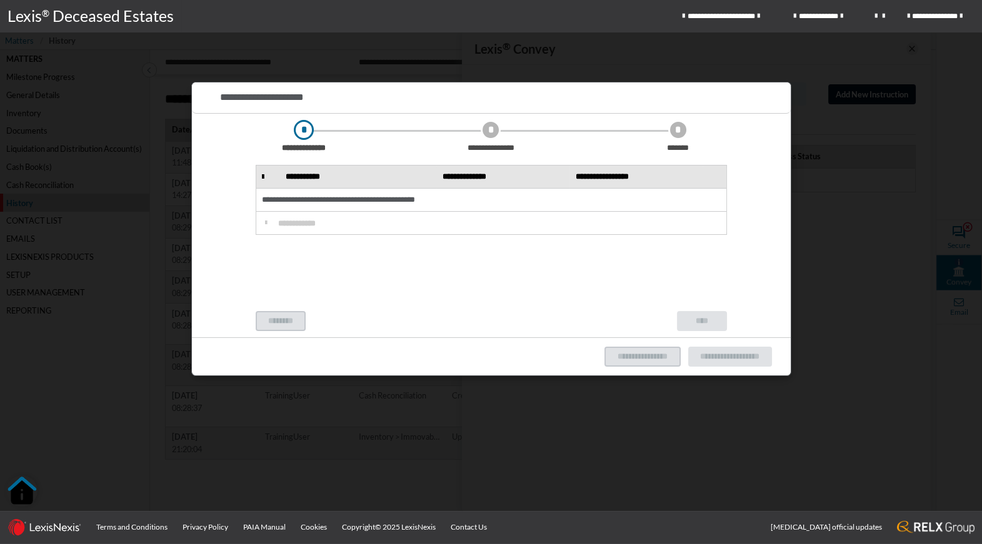
click at [345, 199] on div "**********" at bounding box center [491, 199] width 458 height 15
click at [326, 145] on span "**********" at bounding box center [304, 148] width 44 height 8
click at [821, 126] on div at bounding box center [491, 272] width 982 height 544
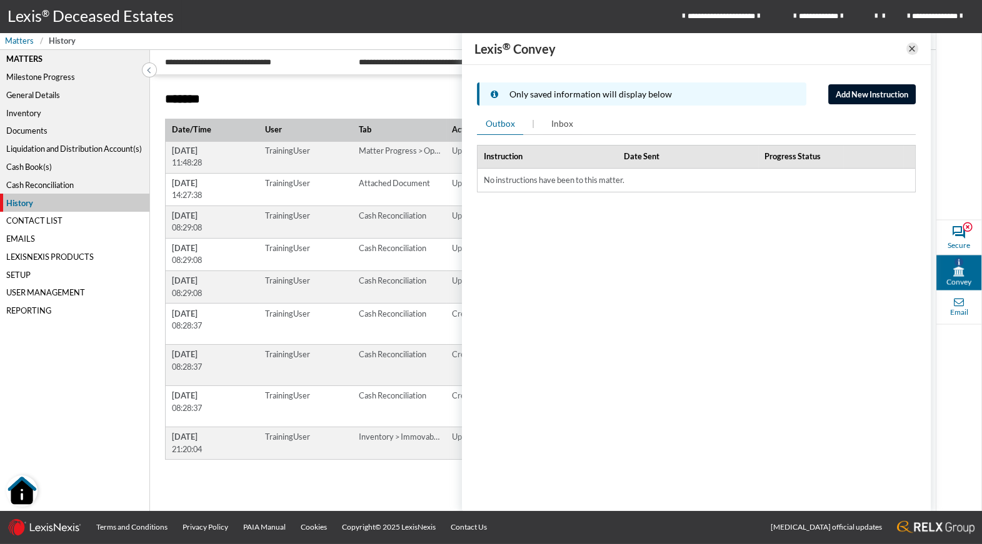
click at [905, 53] on span "Lexis ® Convey" at bounding box center [690, 49] width 432 height 20
click at [913, 51] on icon at bounding box center [912, 48] width 10 height 15
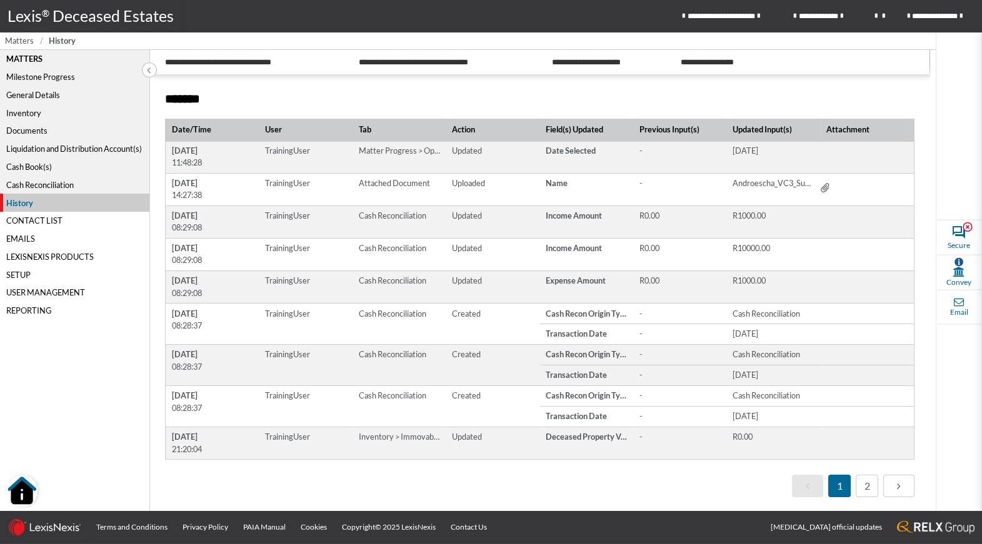
click at [22, 44] on span "Matters" at bounding box center [19, 41] width 29 height 12
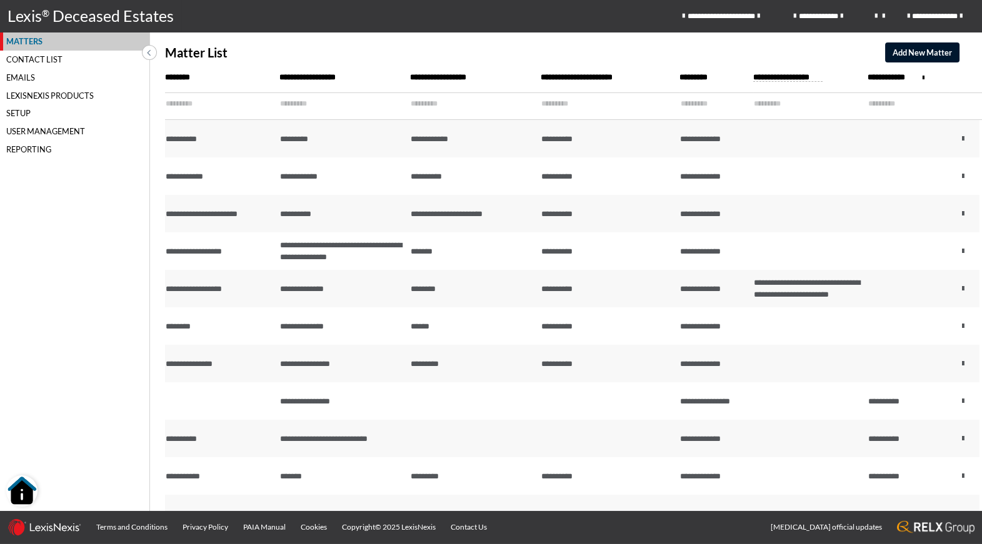
click at [890, 75] on span "**********" at bounding box center [899, 77] width 64 height 7
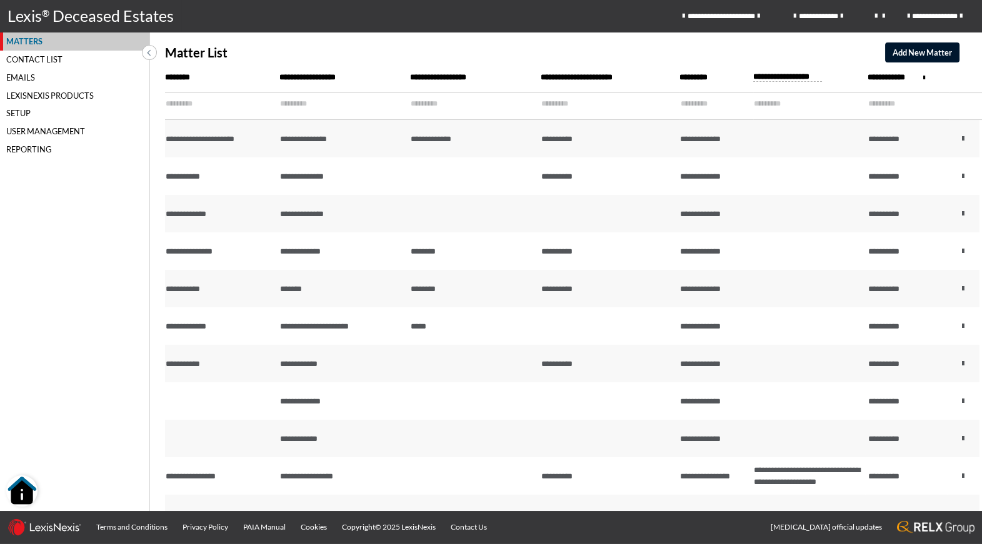
click at [888, 81] on th "**********" at bounding box center [908, 77] width 82 height 30
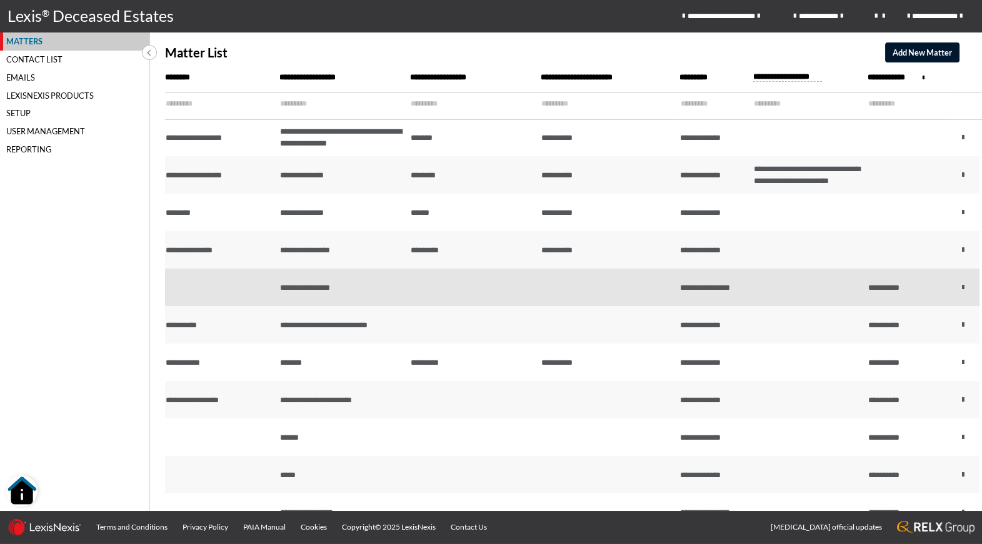
scroll to position [117, 0]
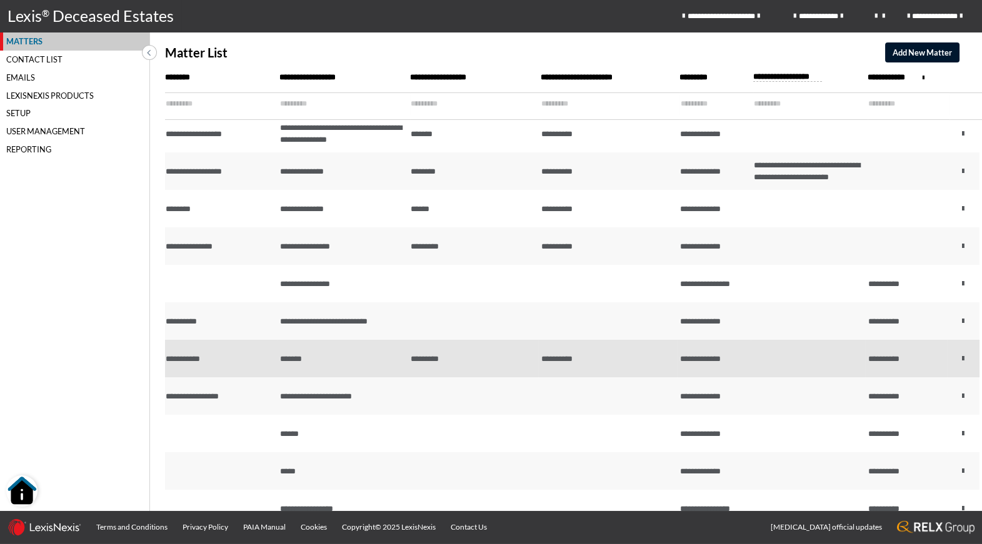
click at [653, 369] on td "**********" at bounding box center [607, 358] width 139 height 37
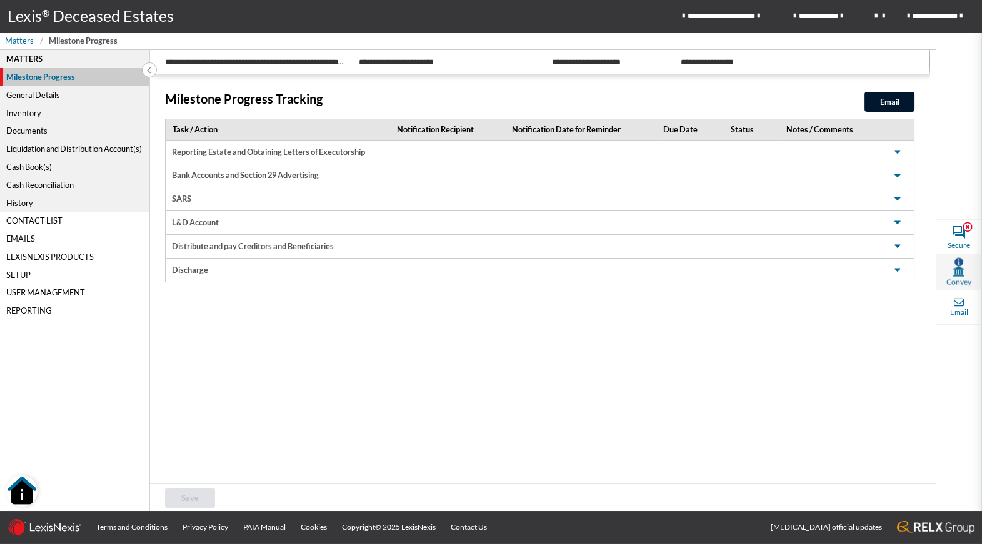
click at [955, 274] on icon at bounding box center [958, 271] width 11 height 10
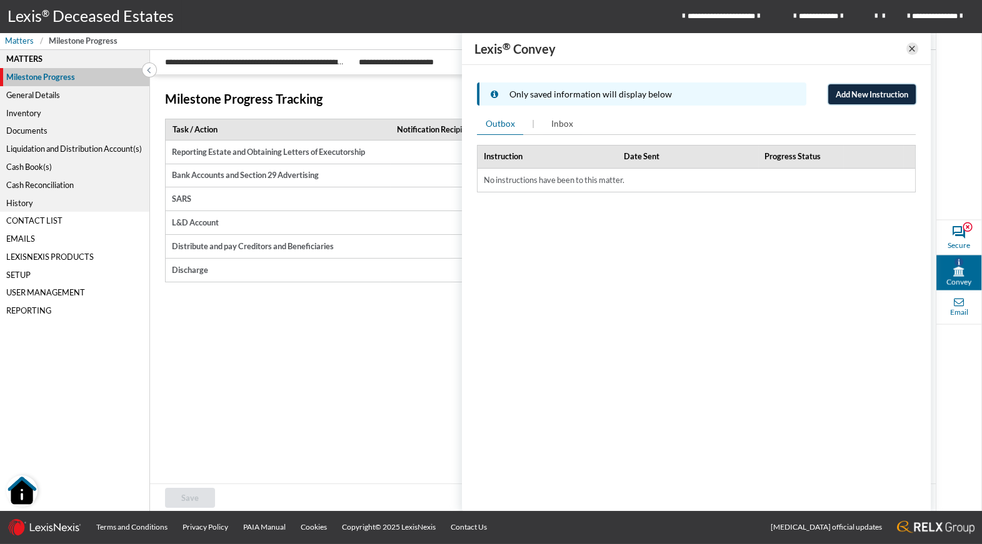
click at [868, 96] on span "Add New Instruction" at bounding box center [871, 94] width 72 height 10
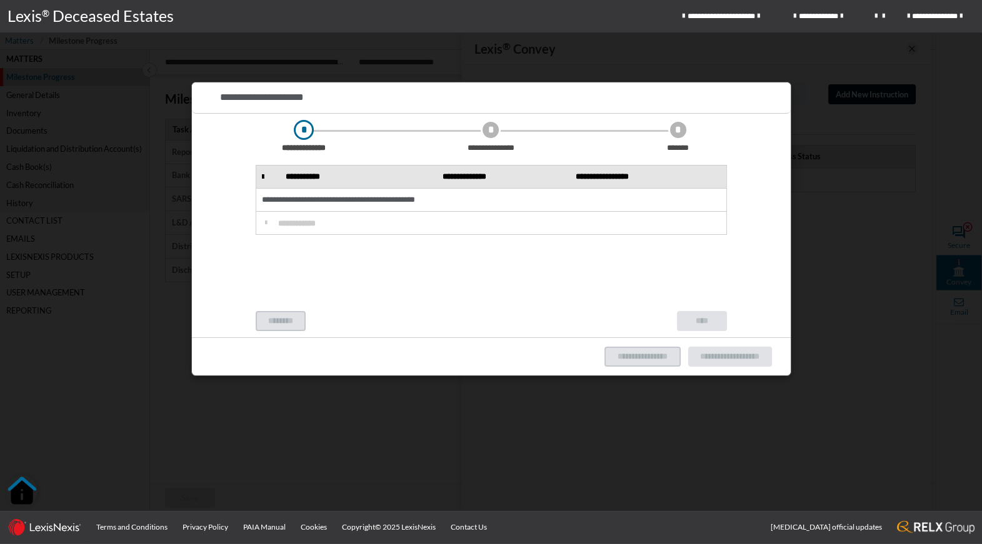
click at [827, 171] on div at bounding box center [491, 272] width 982 height 544
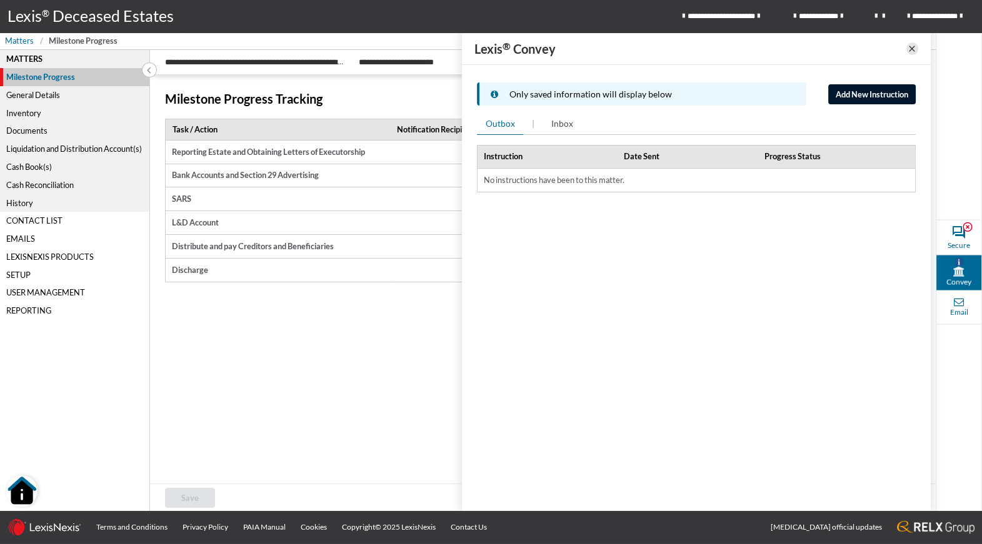
click at [913, 50] on icon at bounding box center [912, 48] width 10 height 15
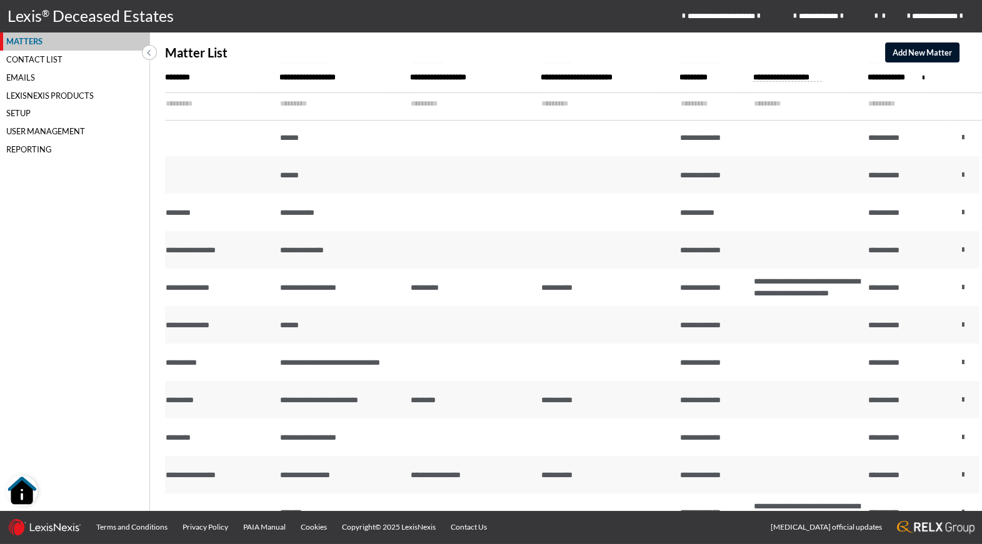
scroll to position [640, 0]
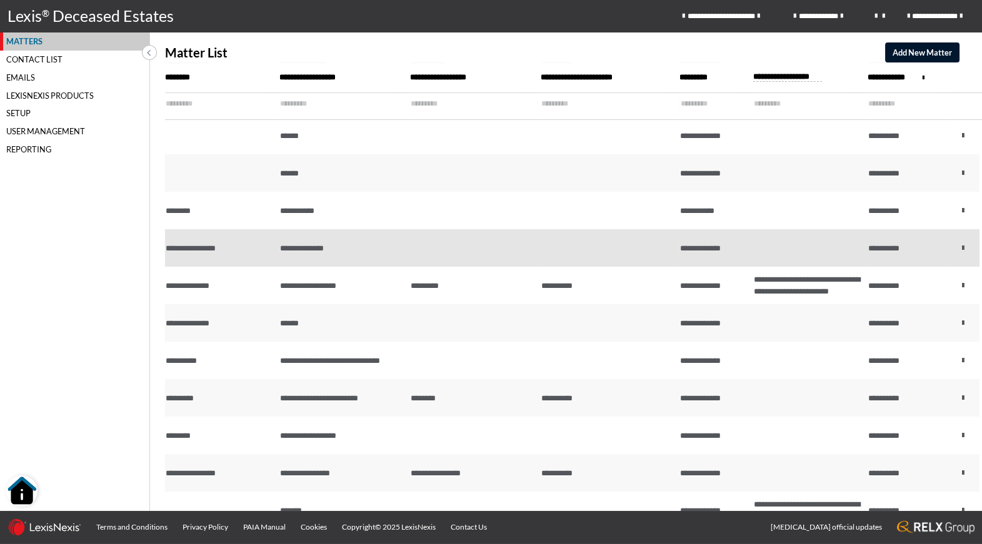
click at [388, 267] on td "**********" at bounding box center [342, 247] width 131 height 37
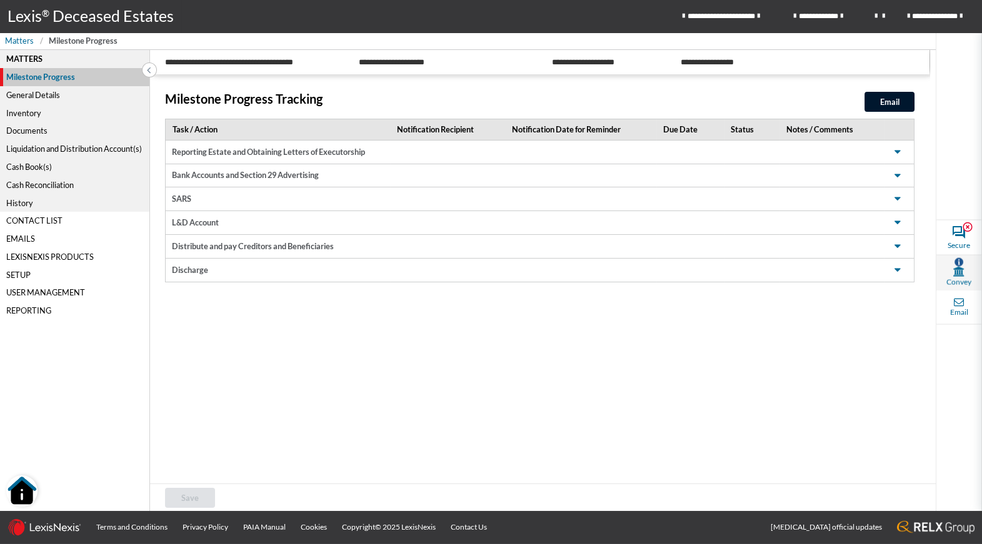
click at [958, 271] on icon at bounding box center [958, 271] width 11 height 10
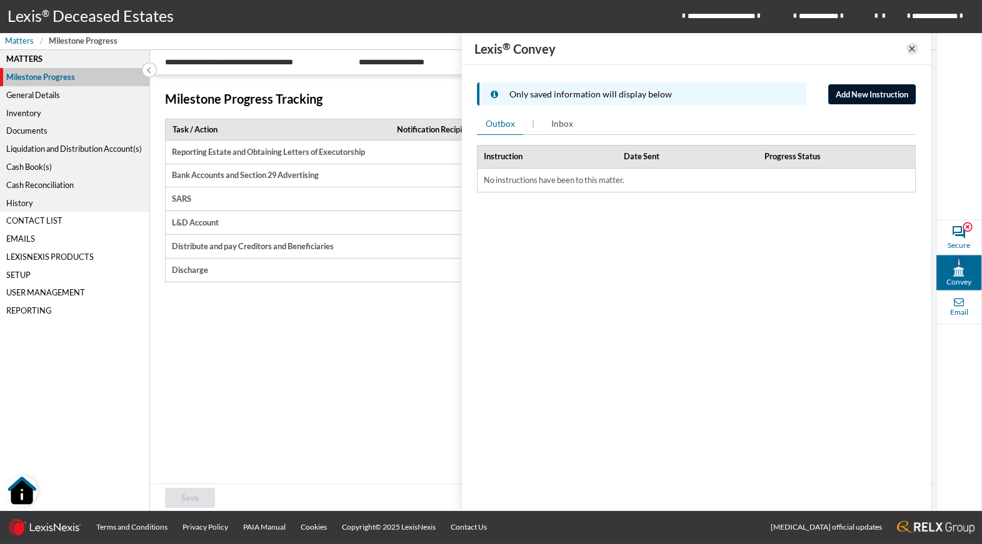
click at [911, 52] on icon at bounding box center [912, 48] width 10 height 15
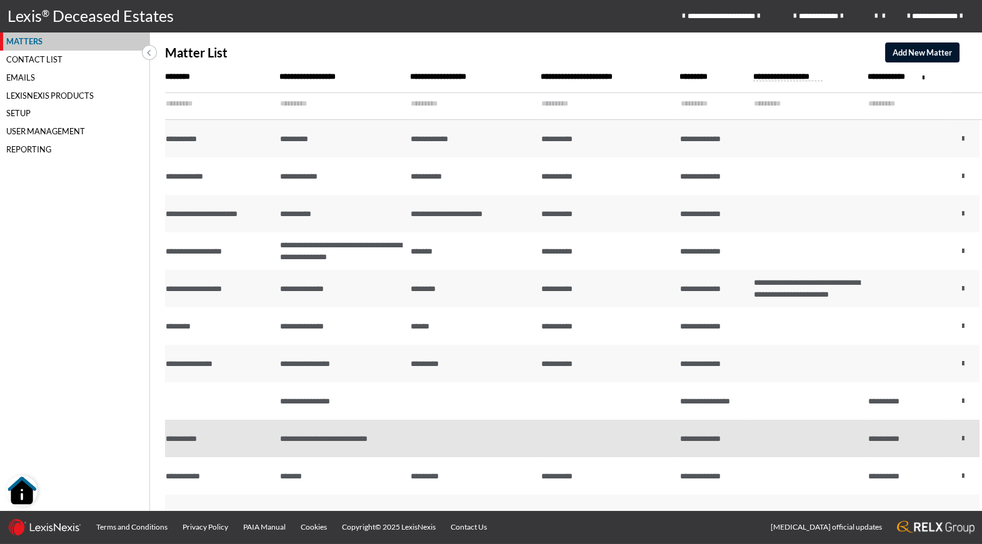
click at [431, 425] on td at bounding box center [472, 438] width 131 height 37
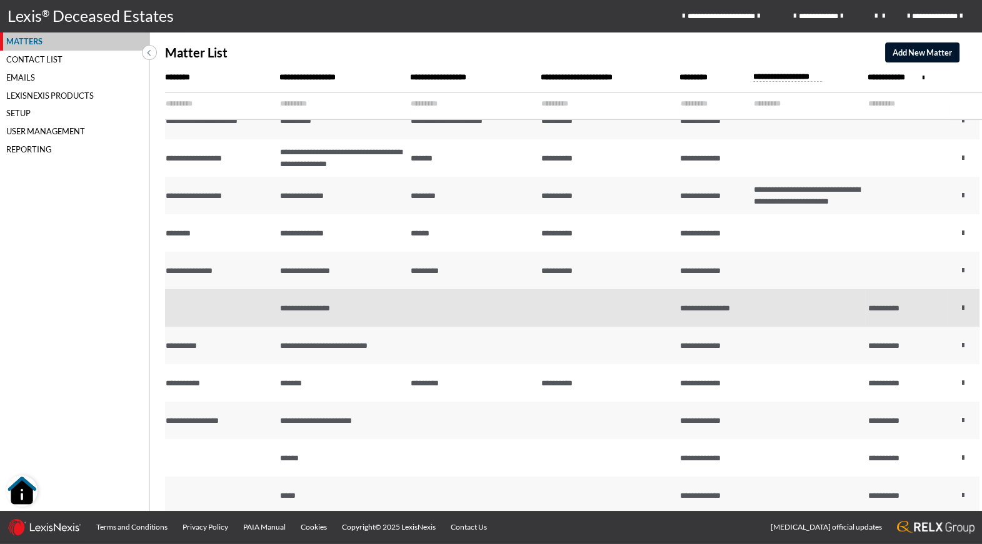
scroll to position [94, 0]
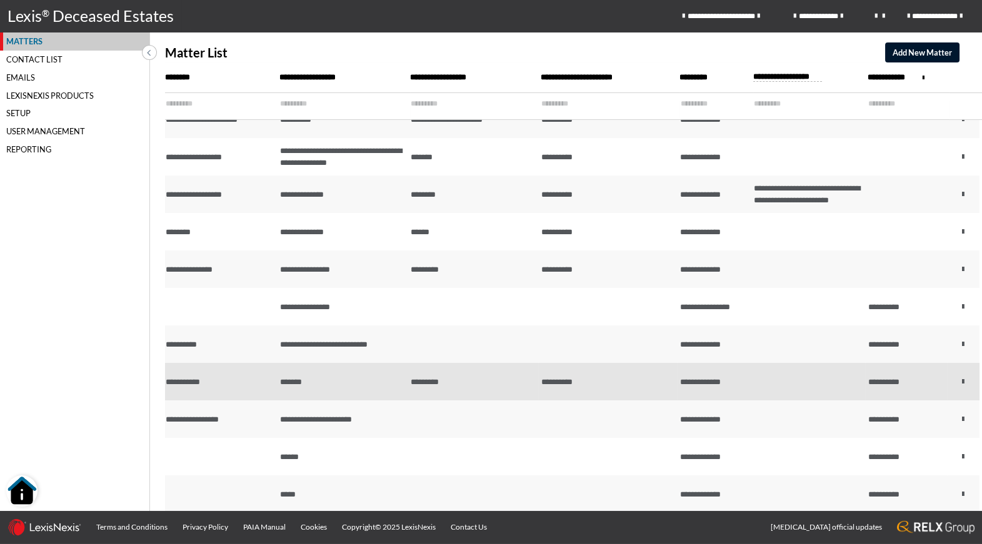
click at [800, 385] on td at bounding box center [807, 381] width 114 height 37
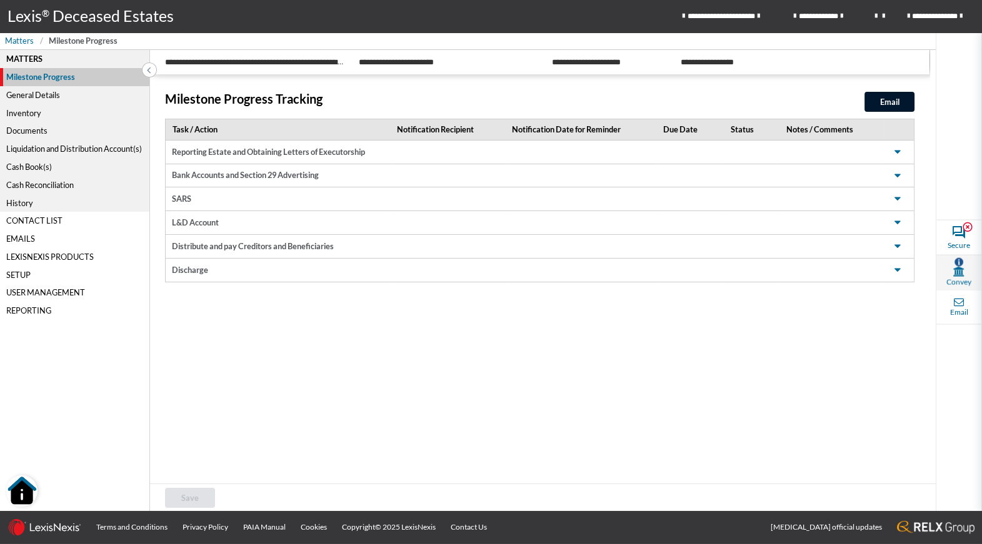
click at [963, 271] on icon at bounding box center [958, 271] width 11 height 10
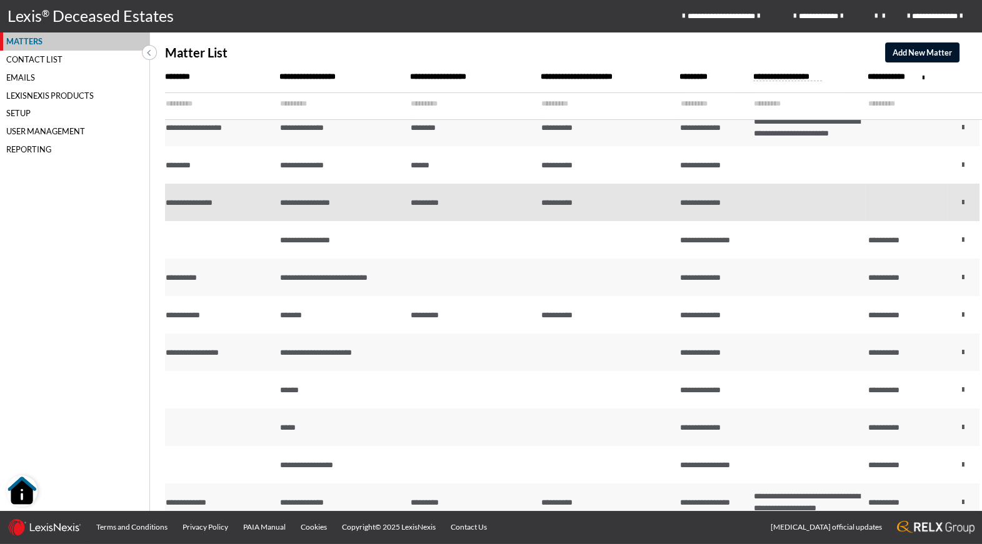
scroll to position [162, 0]
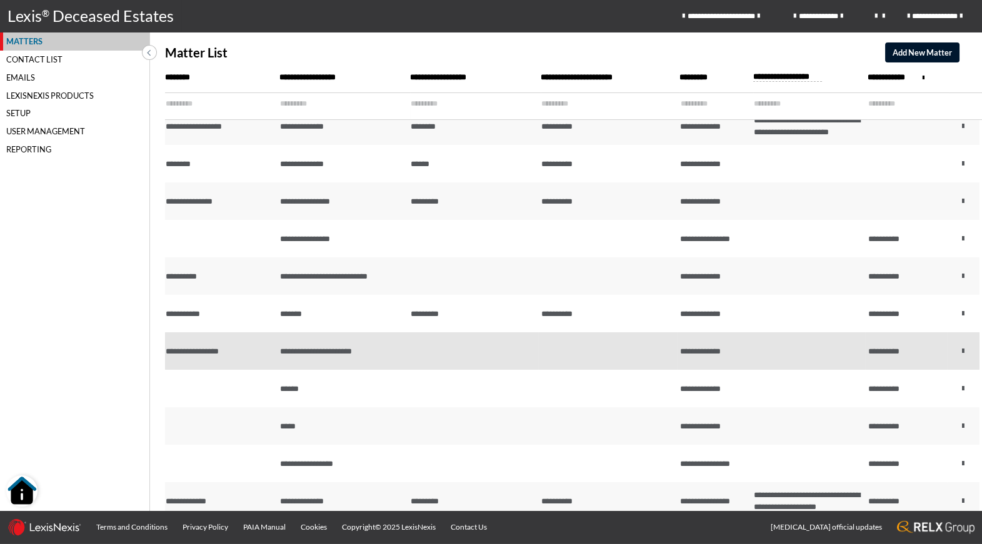
click at [534, 358] on td at bounding box center [472, 350] width 131 height 37
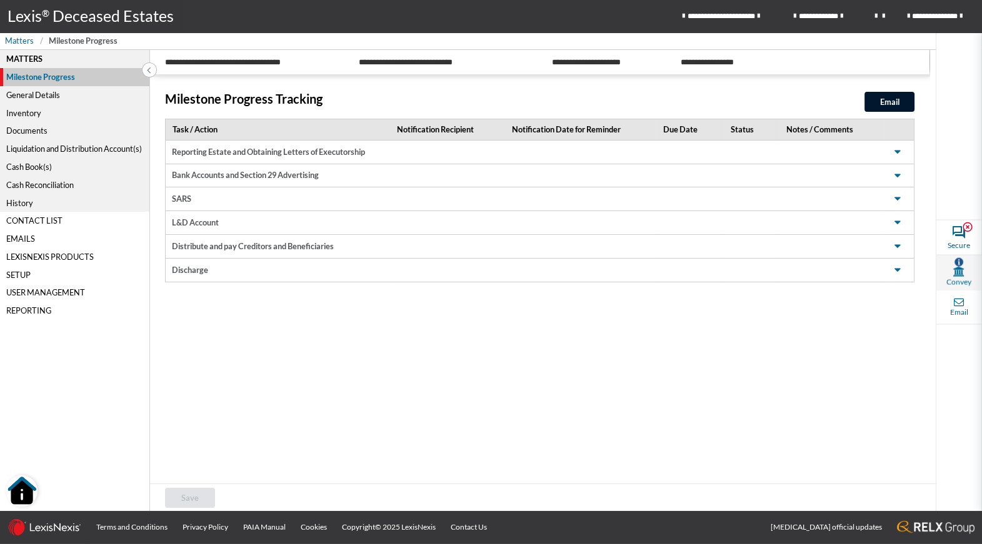
click at [957, 276] on span "Convey" at bounding box center [958, 281] width 25 height 11
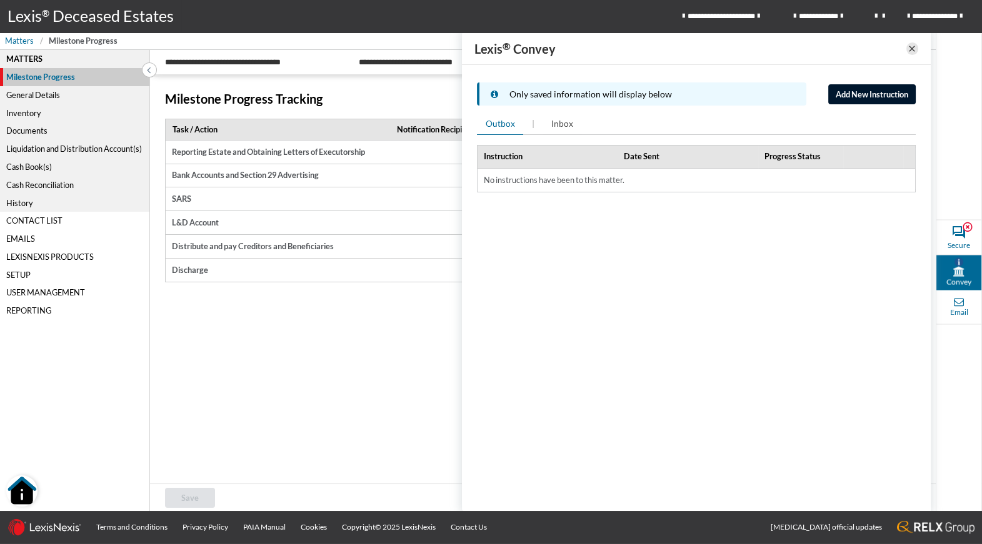
click at [910, 53] on icon at bounding box center [912, 48] width 10 height 15
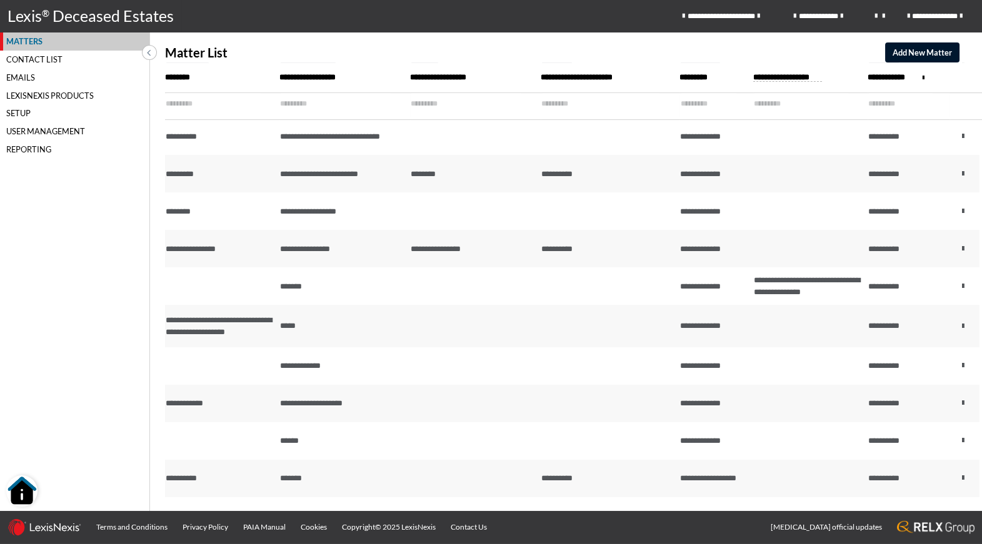
scroll to position [875, 0]
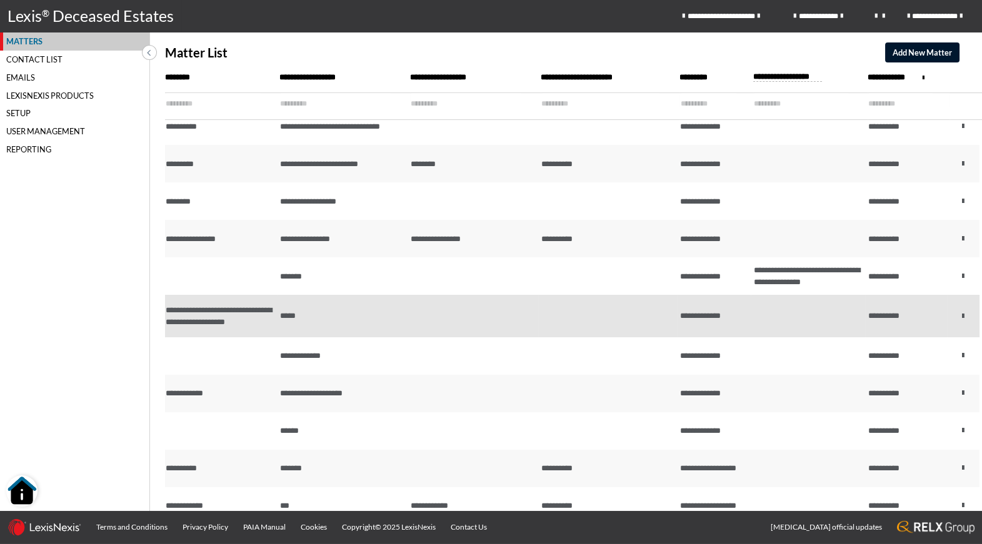
click at [524, 337] on td at bounding box center [472, 316] width 131 height 42
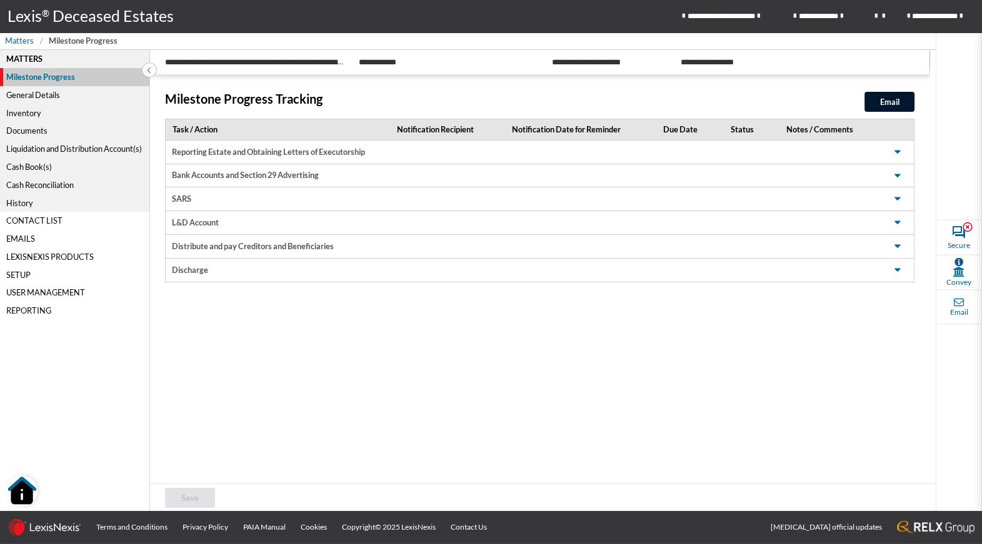
click at [58, 97] on div "General Details" at bounding box center [74, 95] width 149 height 18
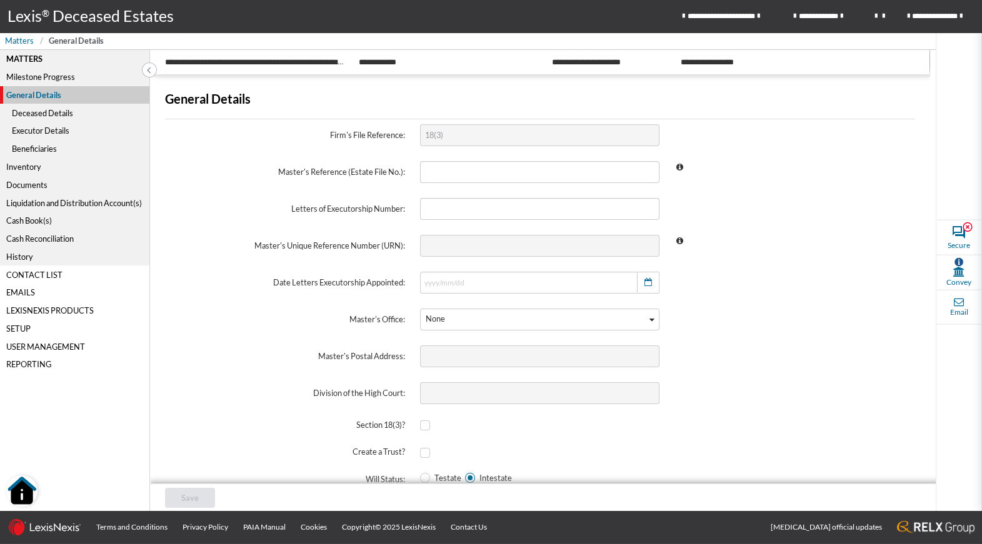
scroll to position [26, 0]
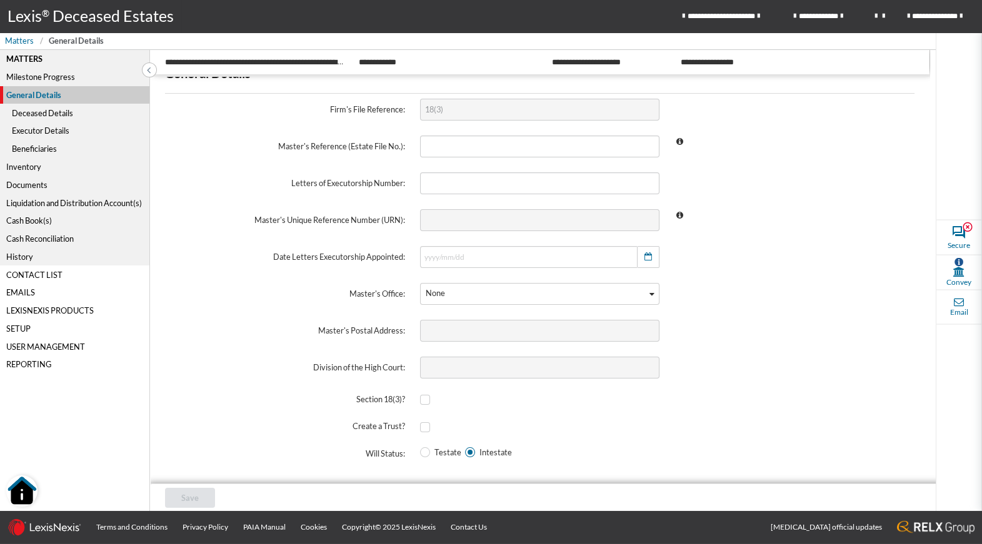
click at [53, 116] on div "Deceased Details" at bounding box center [74, 113] width 149 height 18
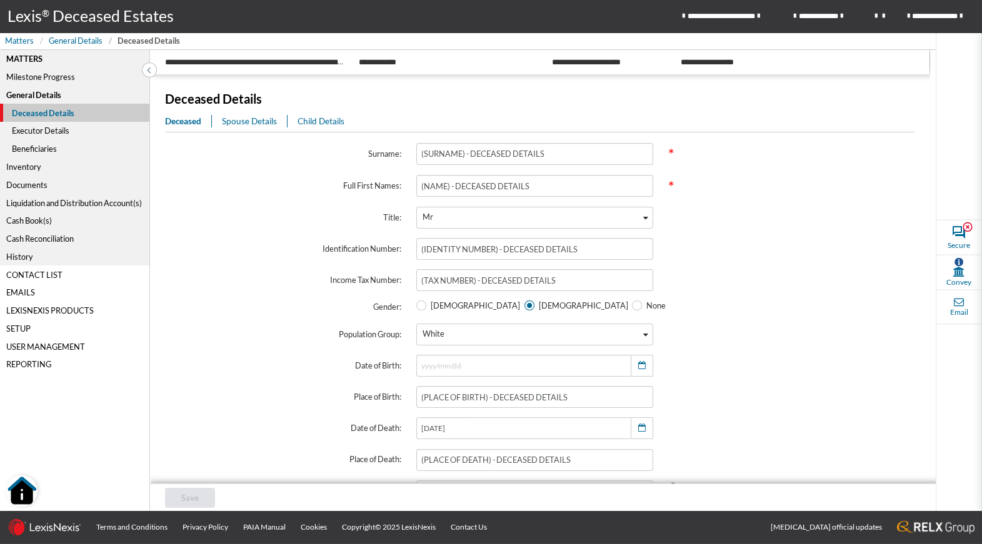
click at [24, 167] on div "Inventory" at bounding box center [74, 167] width 149 height 18
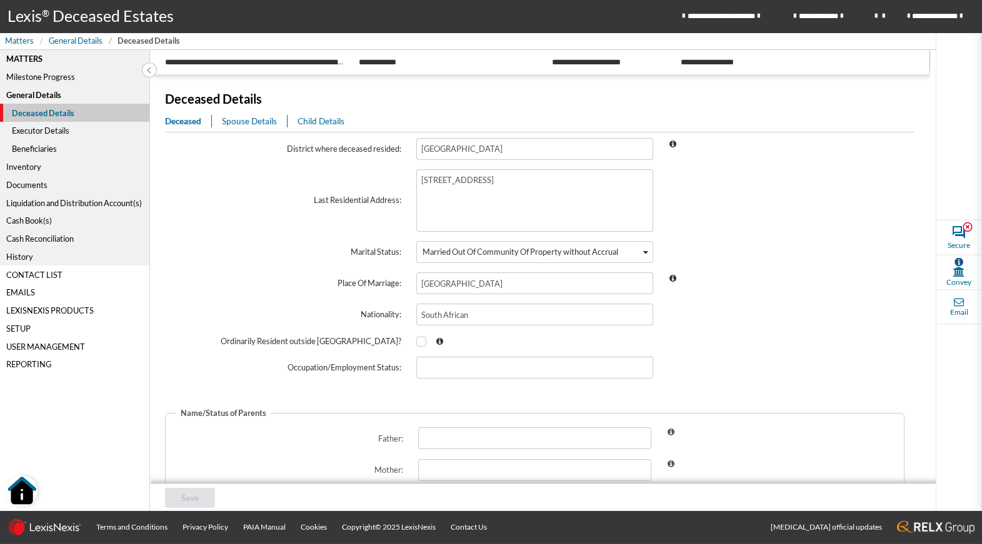
scroll to position [380, 0]
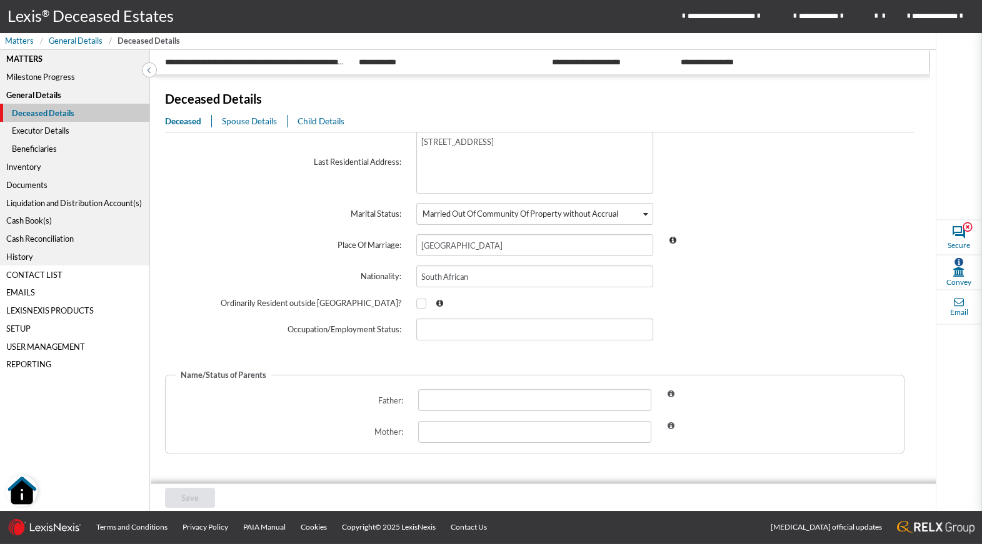
click at [24, 130] on div "Executor Details" at bounding box center [74, 131] width 149 height 18
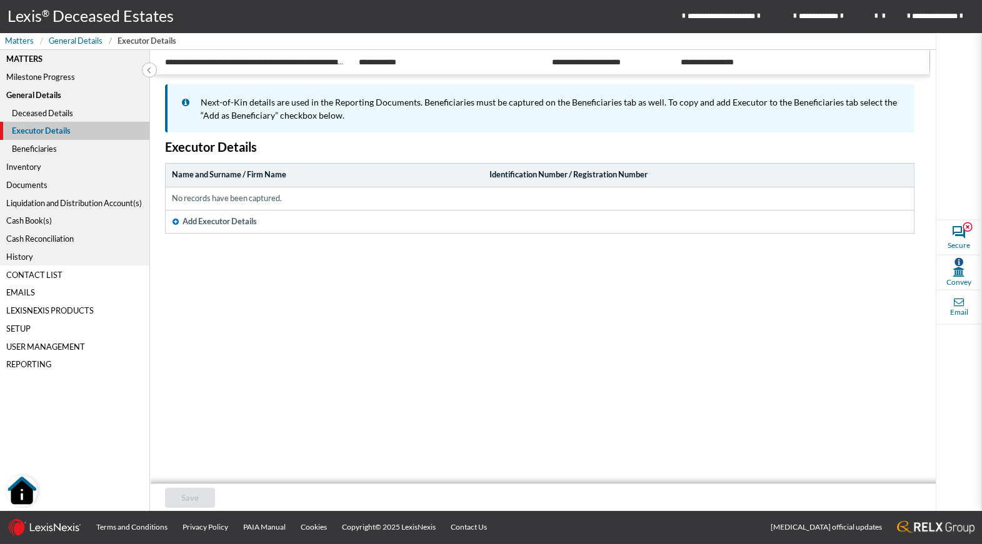
click at [35, 147] on div "Beneficiaries" at bounding box center [74, 149] width 149 height 18
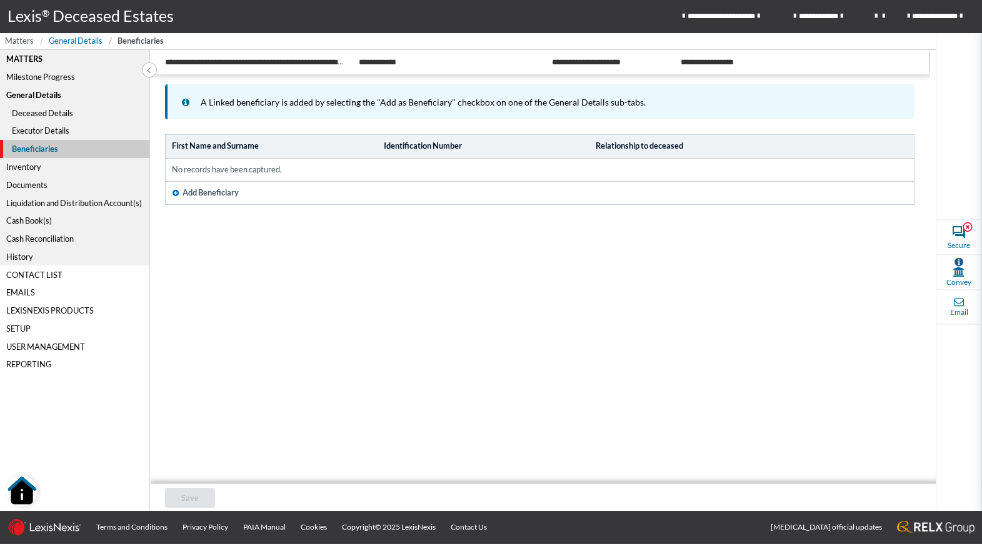
click at [24, 40] on span "Matters" at bounding box center [19, 41] width 29 height 12
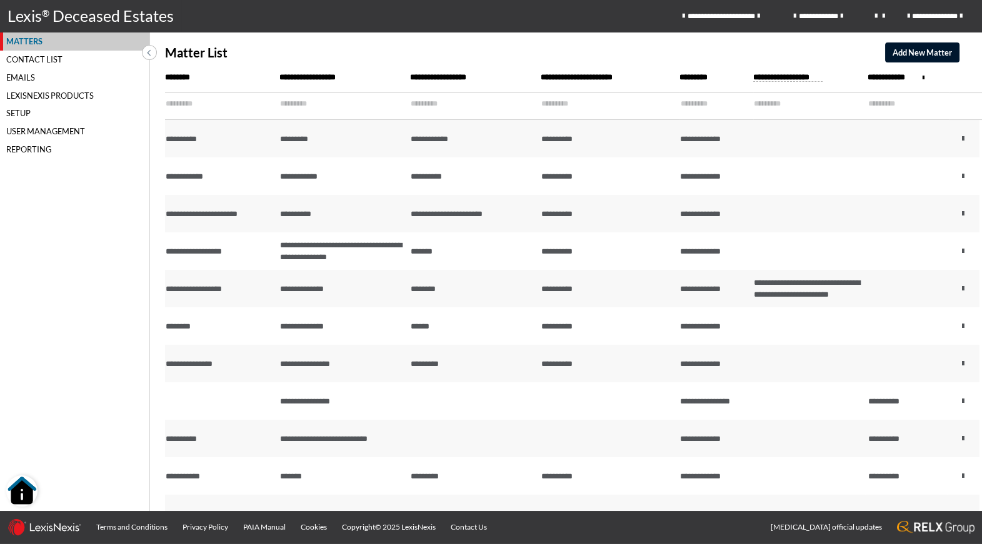
click at [302, 101] on input "text" at bounding box center [335, 104] width 111 height 22
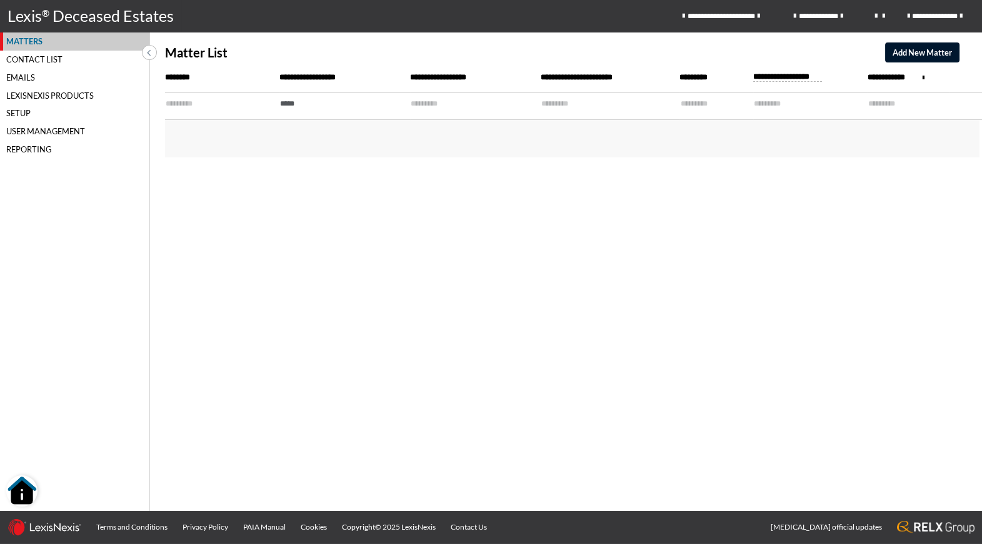
type input "******"
drag, startPoint x: 332, startPoint y: 106, endPoint x: 211, endPoint y: 92, distance: 121.4
click at [211, 92] on tr "******" at bounding box center [573, 105] width 817 height 27
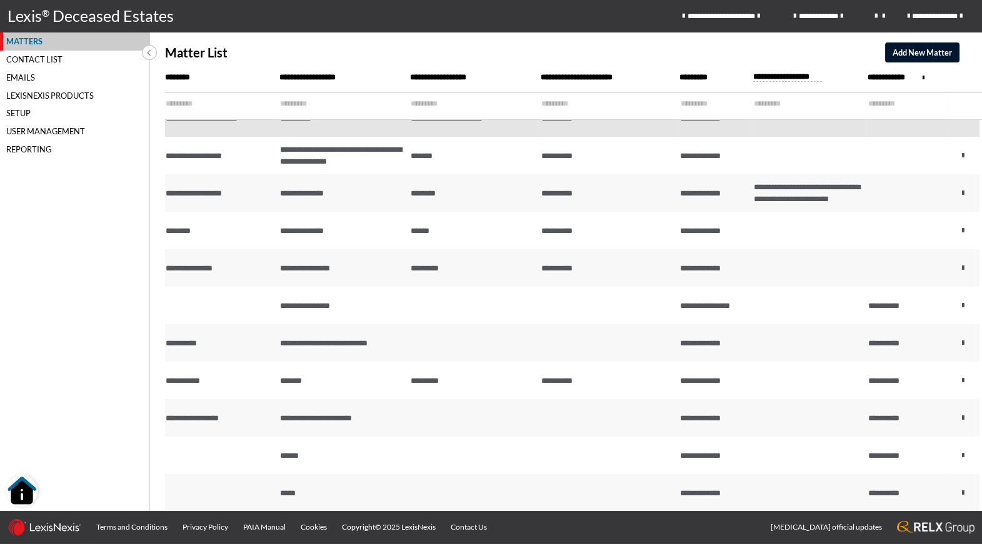
scroll to position [97, 0]
